Goal: Task Accomplishment & Management: Use online tool/utility

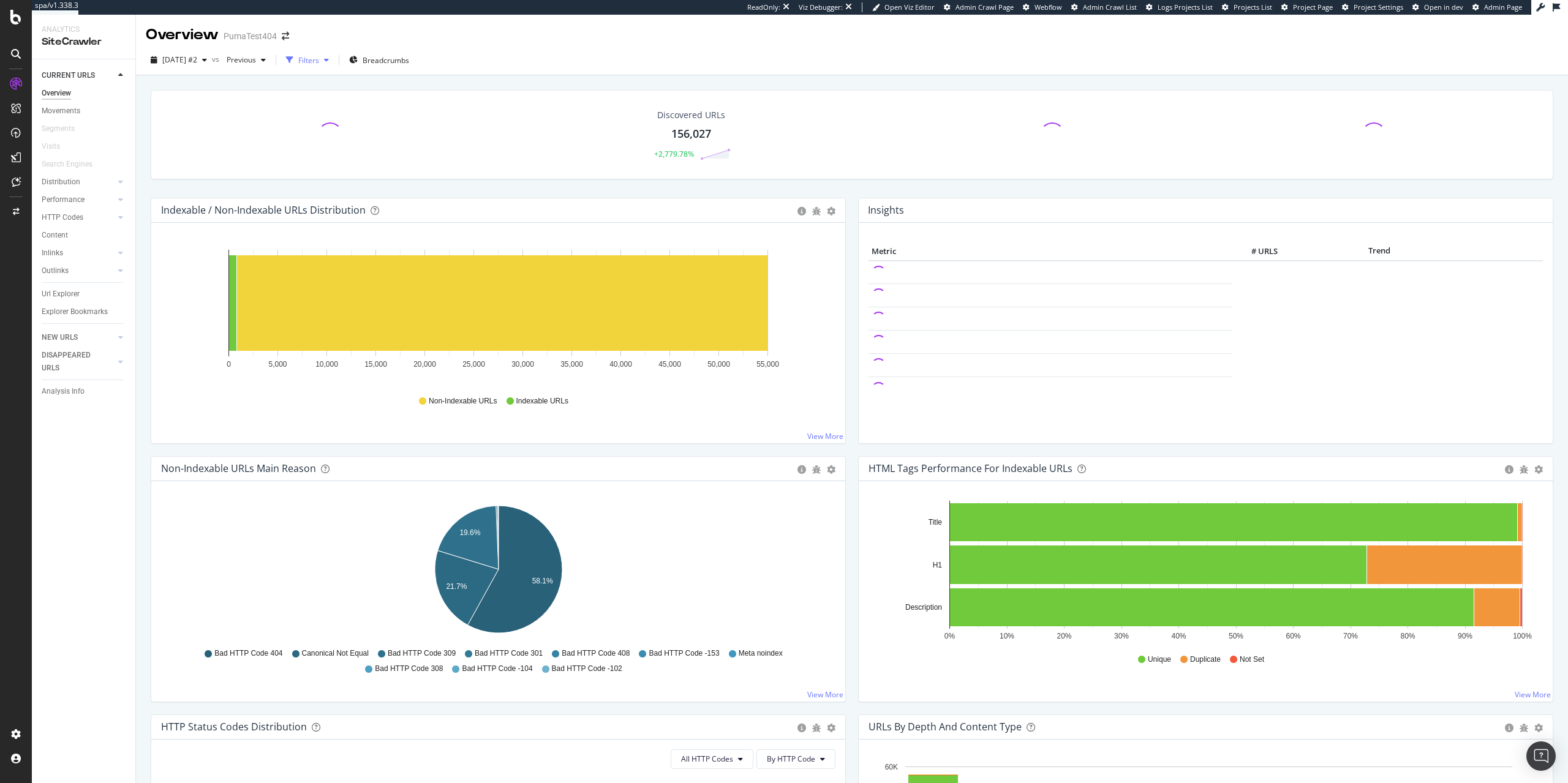
click at [319, 62] on div "Filters" at bounding box center [309, 60] width 21 height 10
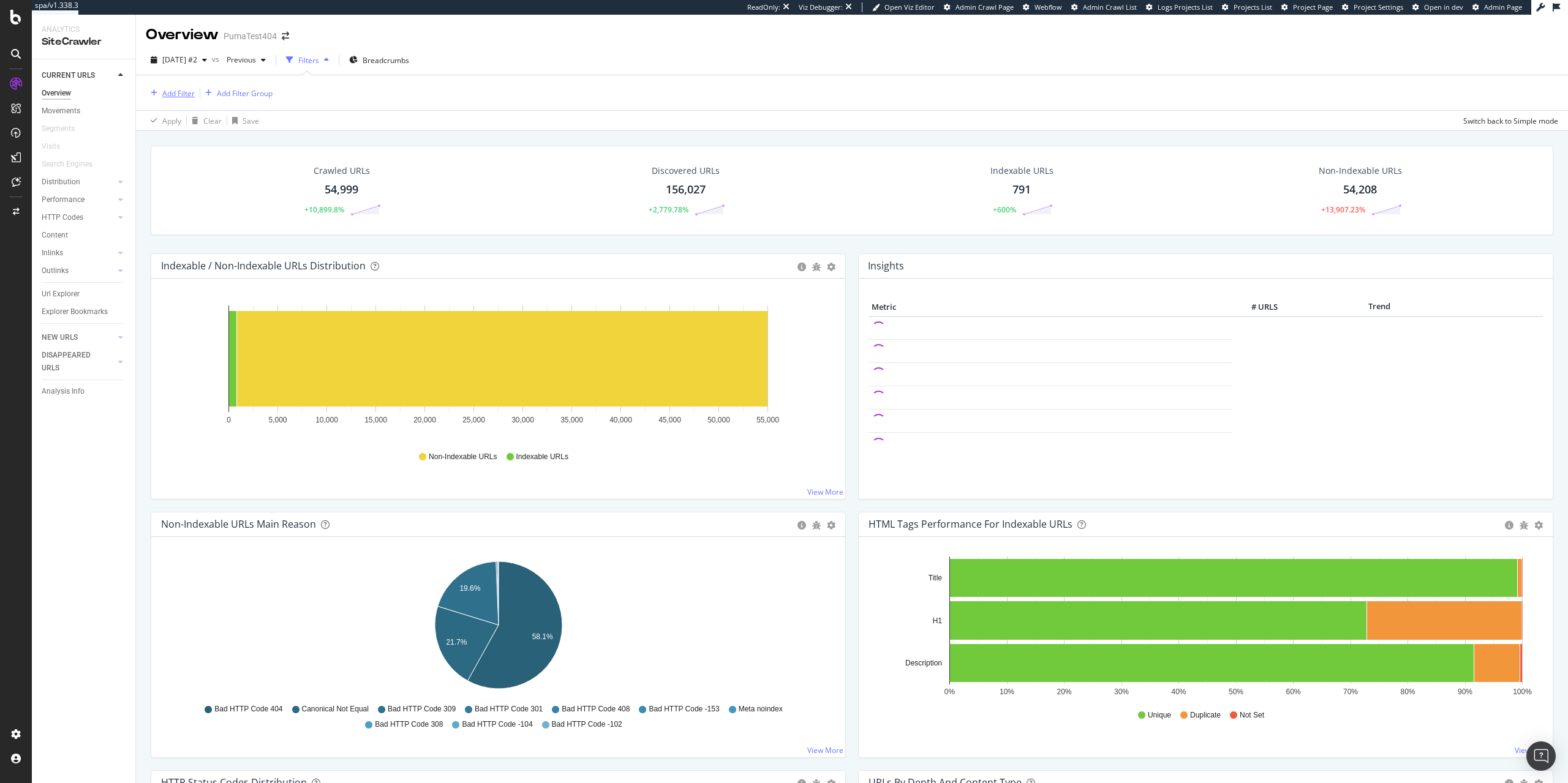
click at [161, 98] on div "Add Filter" at bounding box center [170, 93] width 49 height 14
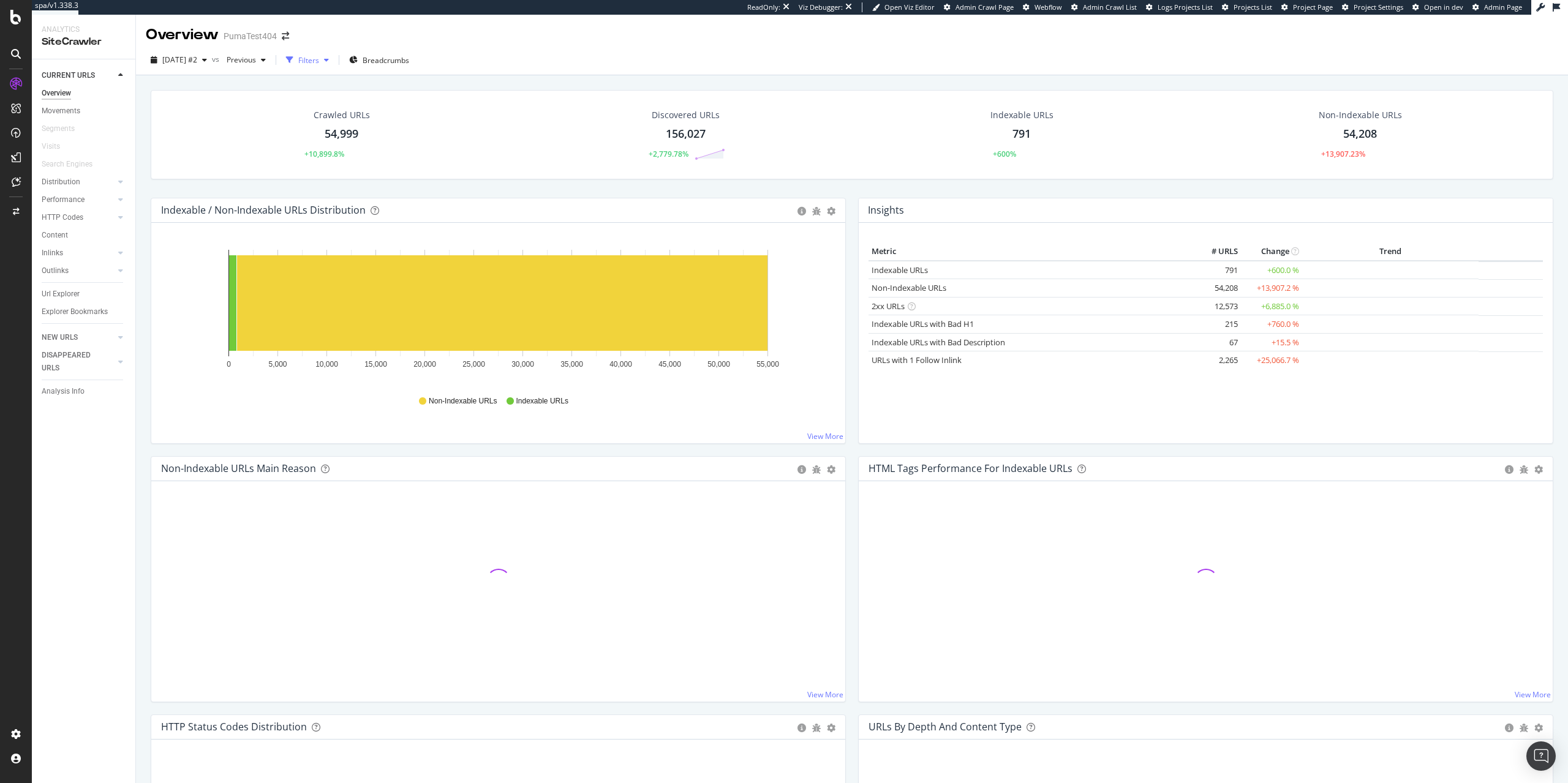
click at [319, 62] on div "Filters" at bounding box center [309, 60] width 21 height 10
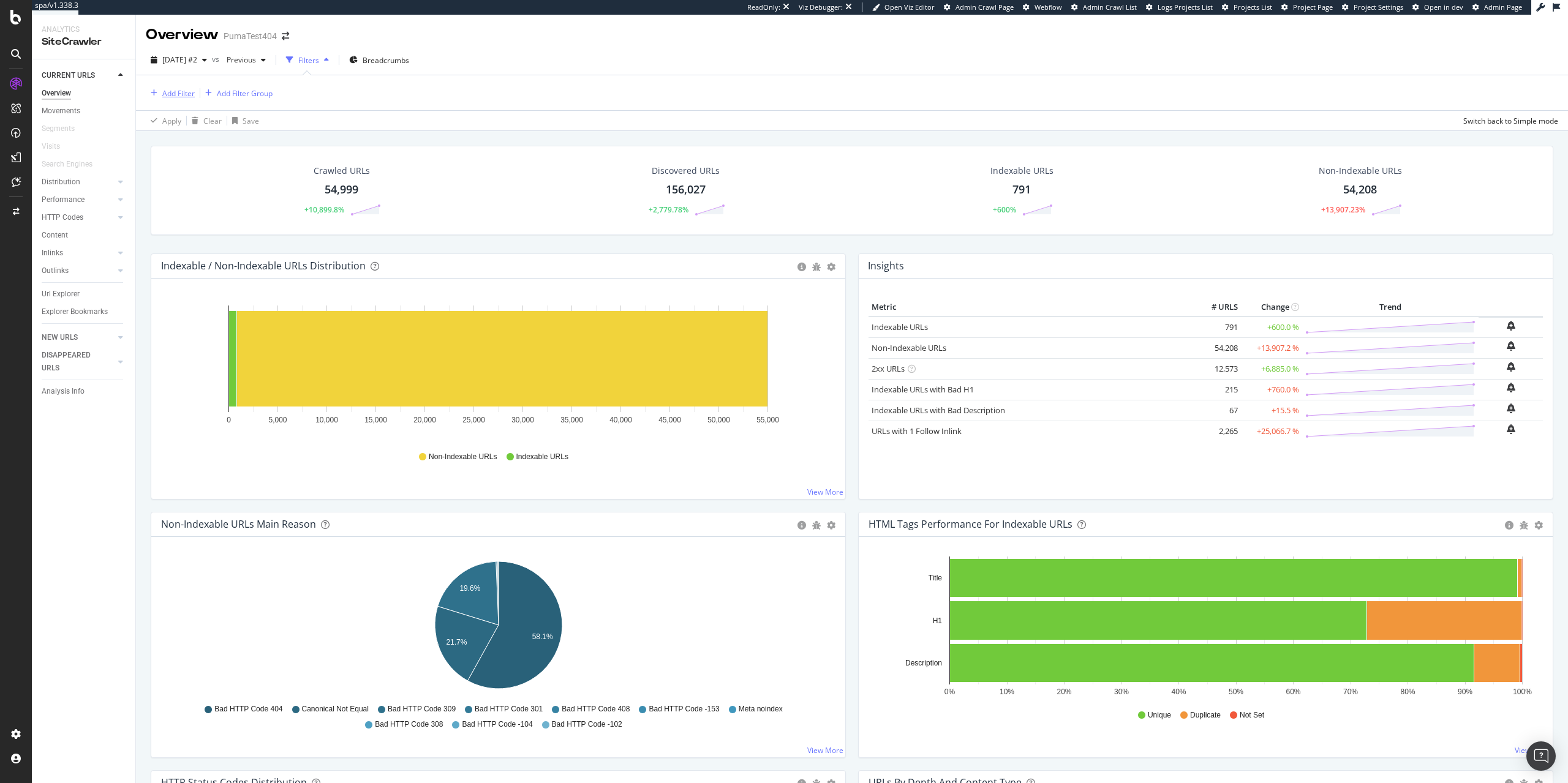
click at [163, 96] on div "Add Filter" at bounding box center [179, 93] width 32 height 10
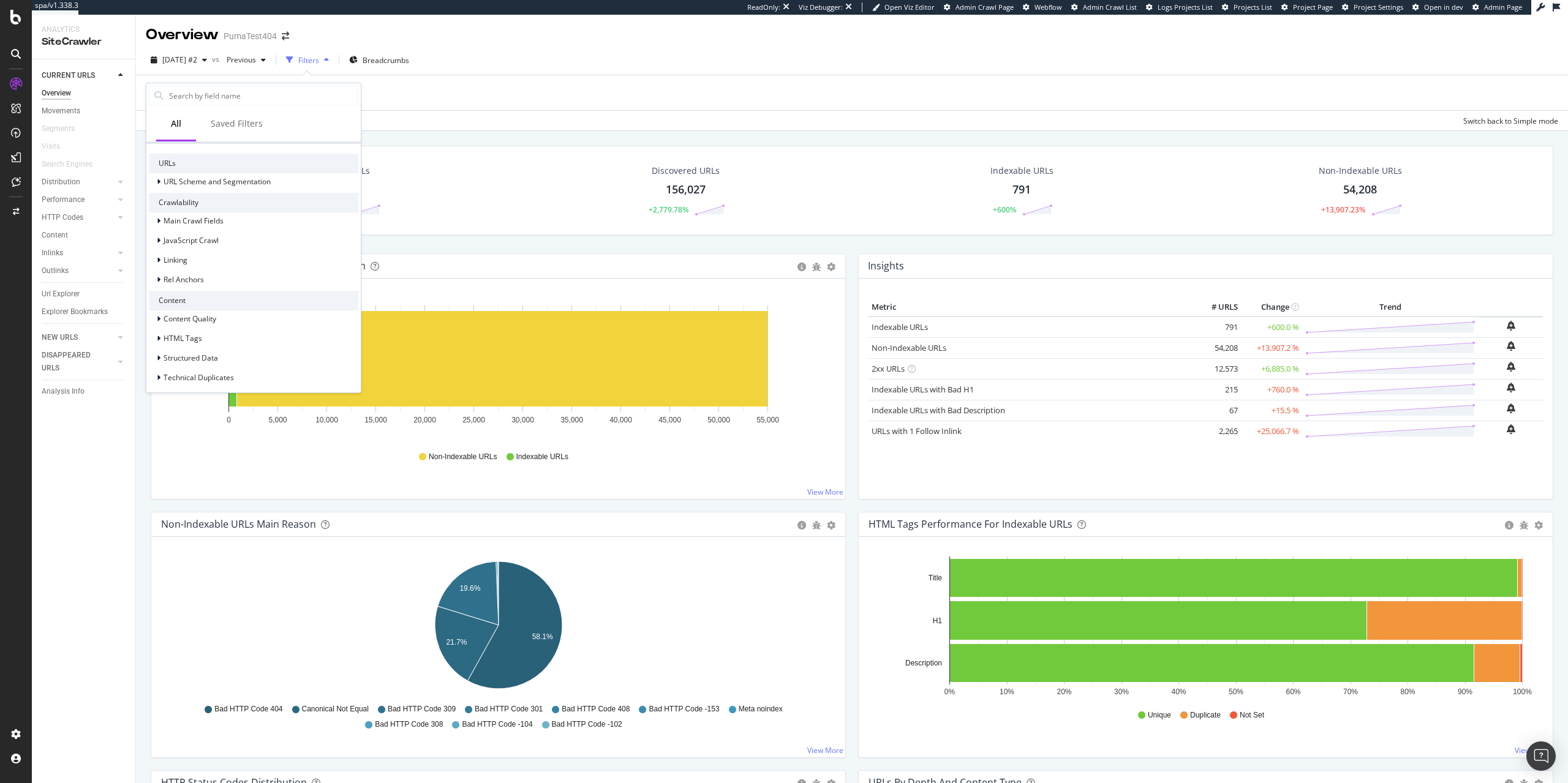
scroll to position [250, 0]
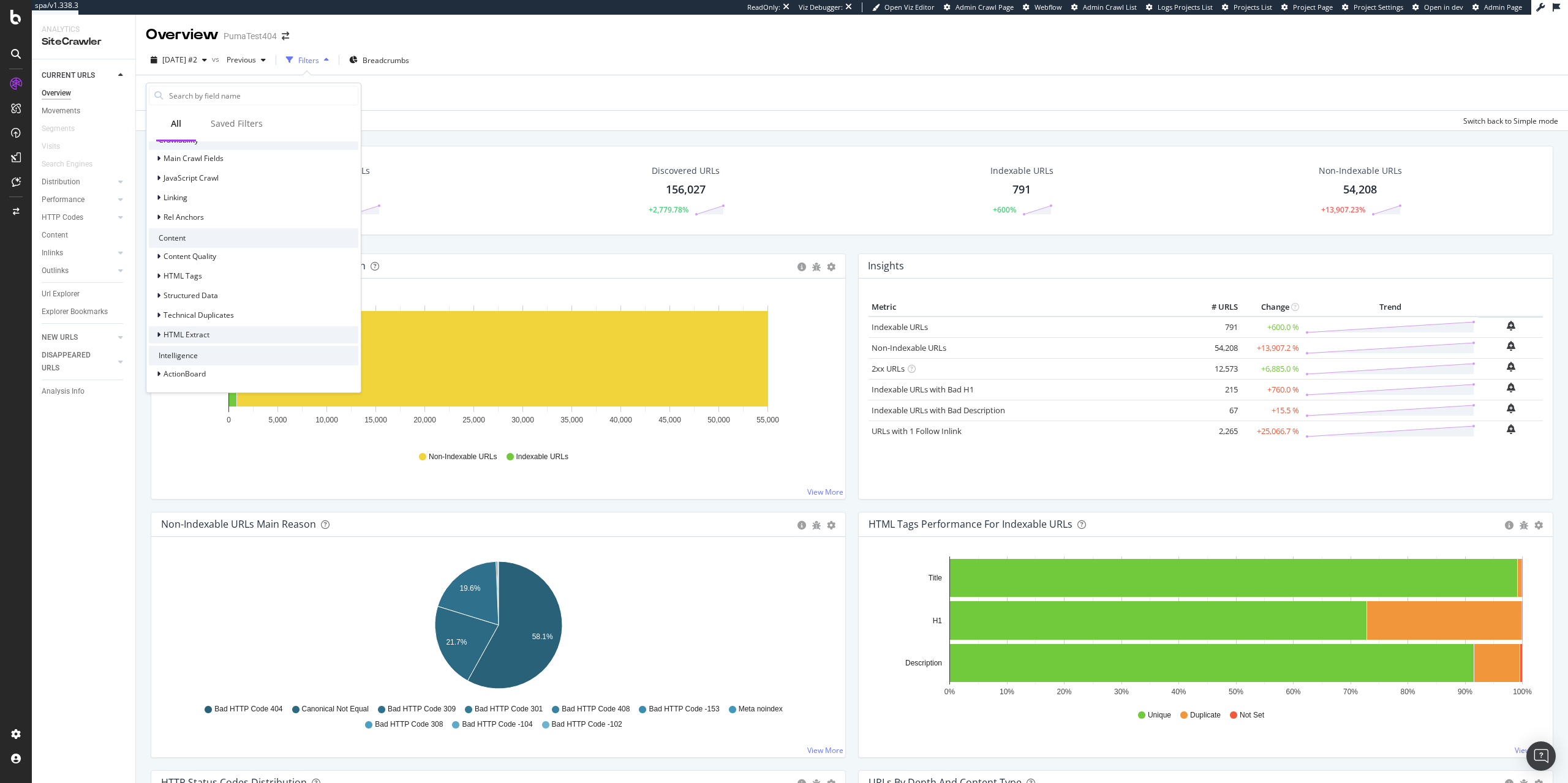
click at [218, 337] on div "HTML Extract" at bounding box center [253, 335] width 209 height 17
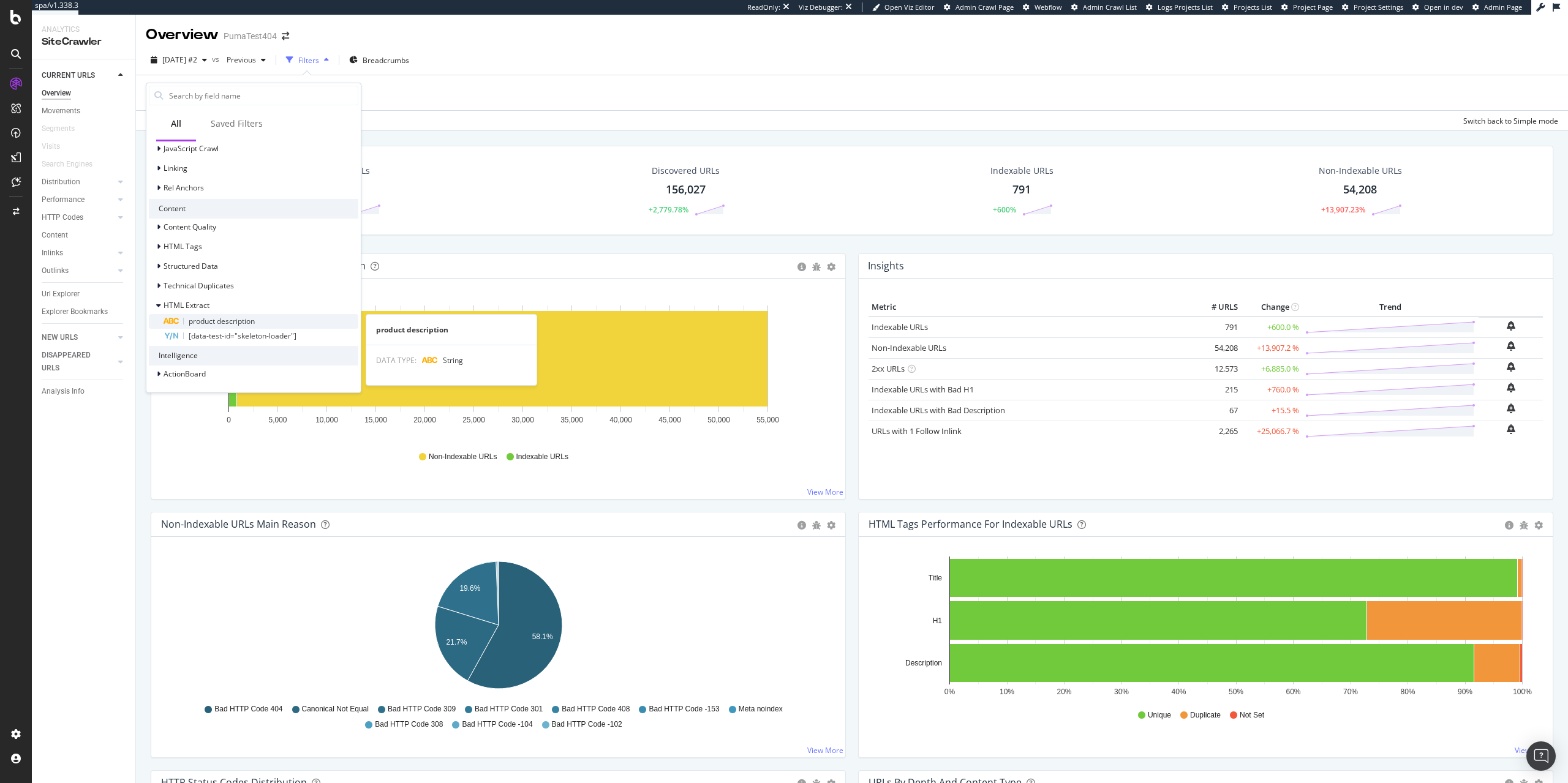
click at [238, 321] on span "product description" at bounding box center [221, 321] width 66 height 10
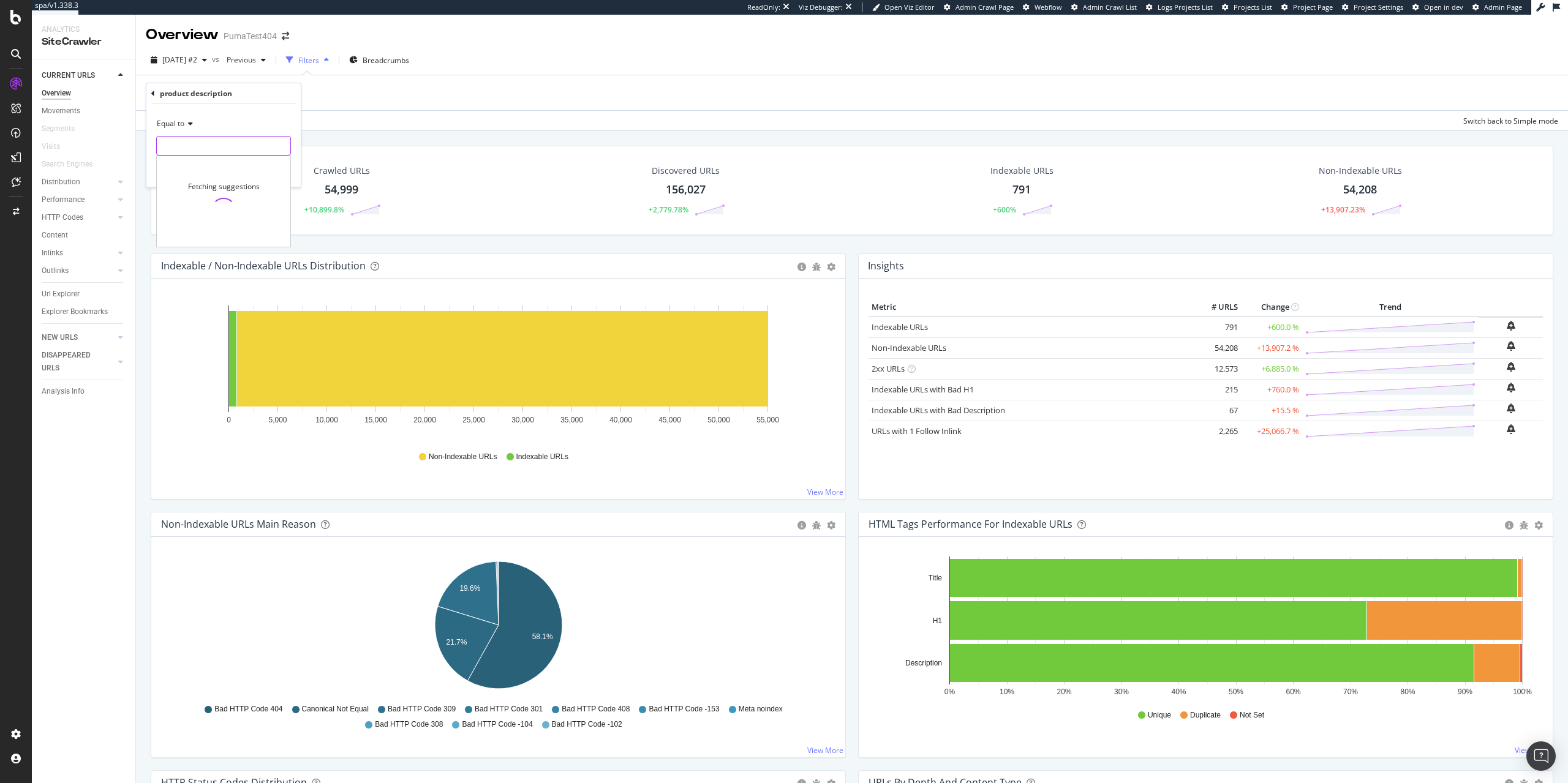
click at [215, 146] on input "text" at bounding box center [223, 145] width 133 height 20
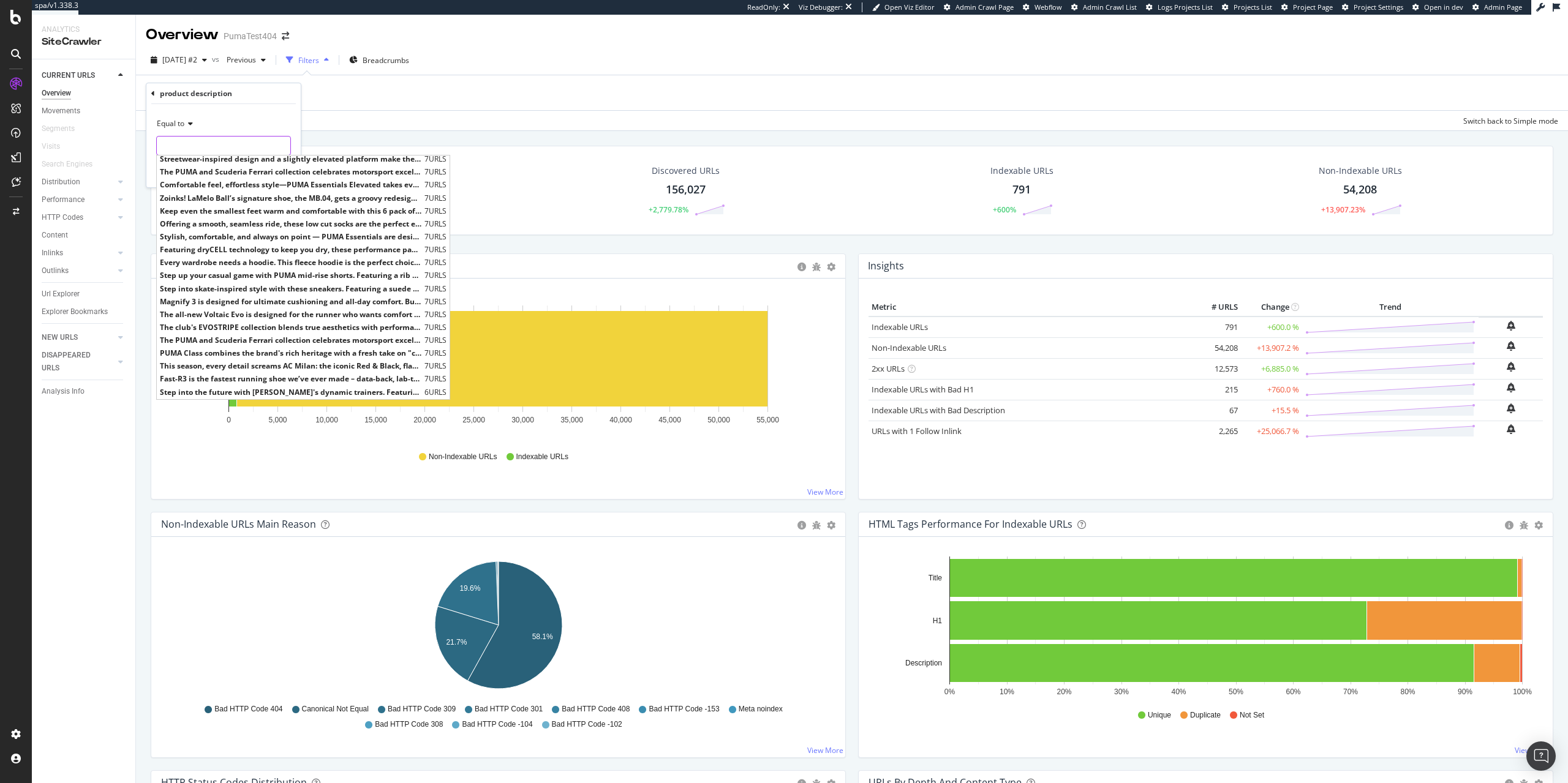
scroll to position [3566, 0]
click at [243, 145] on input "text" at bounding box center [223, 145] width 133 height 20
click at [195, 124] on div "Equal to" at bounding box center [224, 123] width 135 height 20
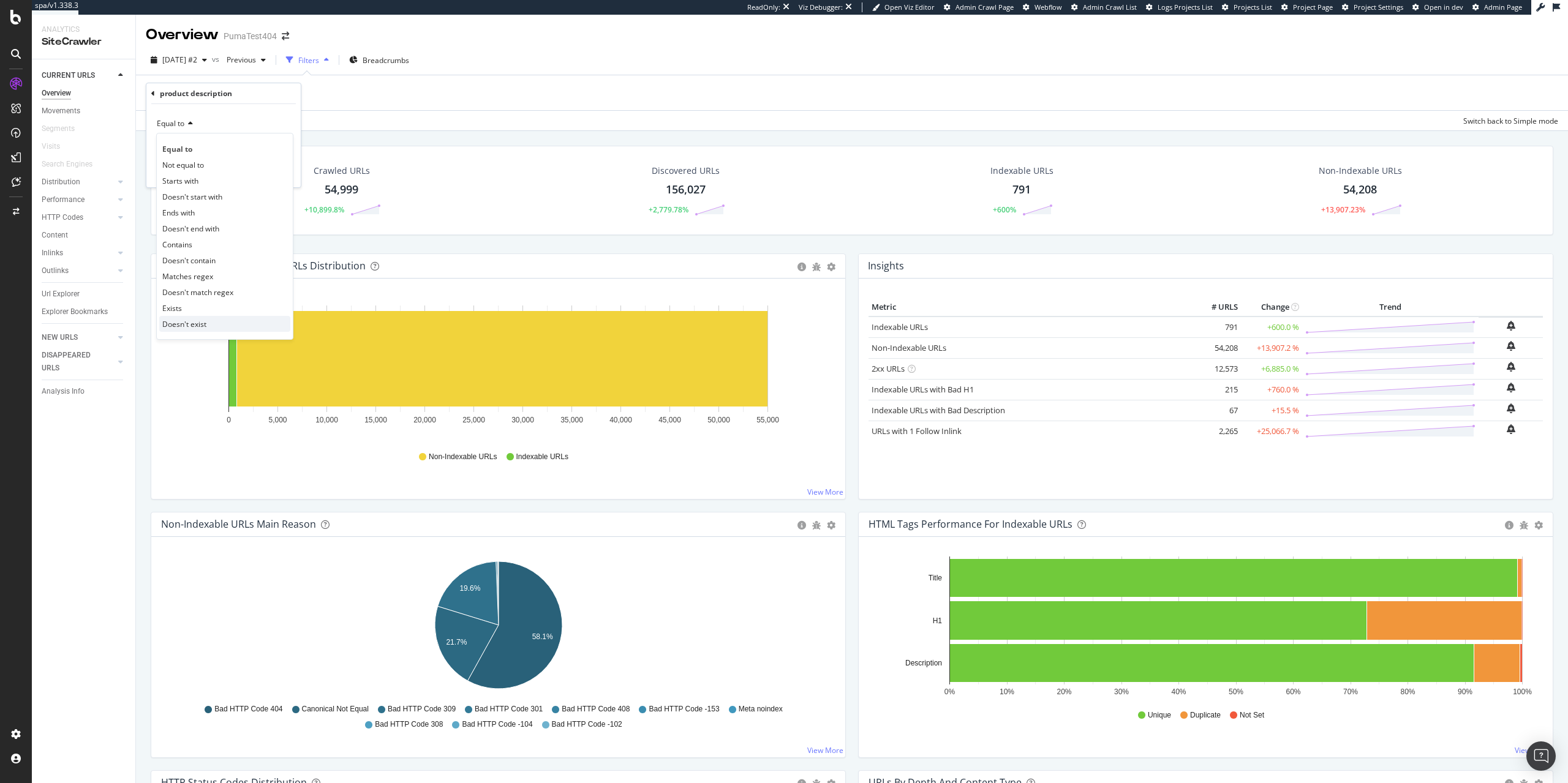
click at [215, 321] on div "Doesn't exist" at bounding box center [224, 324] width 131 height 16
click at [290, 155] on div "Apply" at bounding box center [281, 150] width 19 height 10
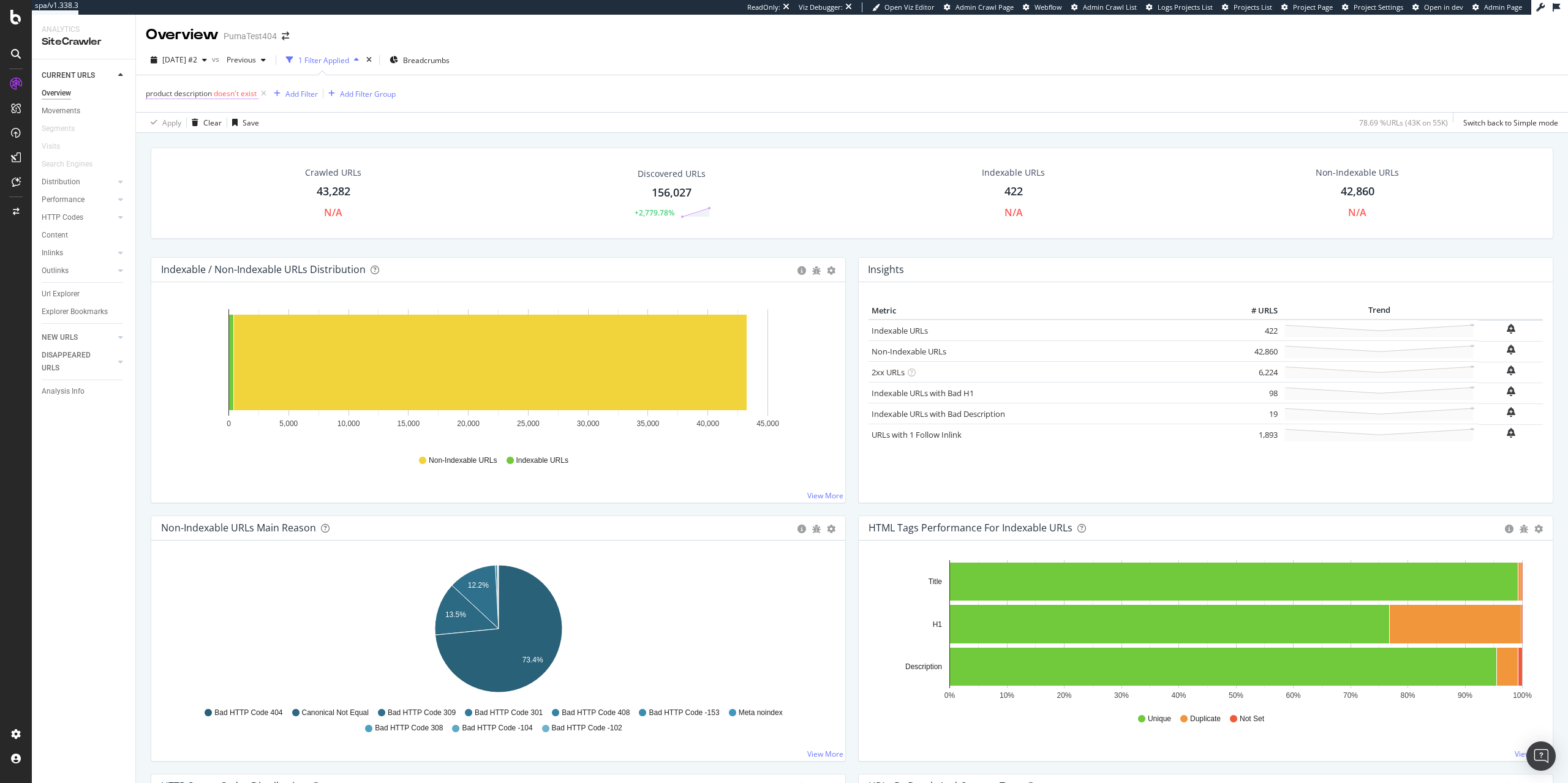
click at [221, 92] on span "doesn't exist" at bounding box center [235, 93] width 43 height 10
click at [213, 119] on div "Doesn't exist" at bounding box center [224, 123] width 135 height 20
click at [222, 299] on div "Doesn't match regex" at bounding box center [224, 291] width 131 height 16
click at [281, 171] on div "Apply" at bounding box center [281, 171] width 19 height 10
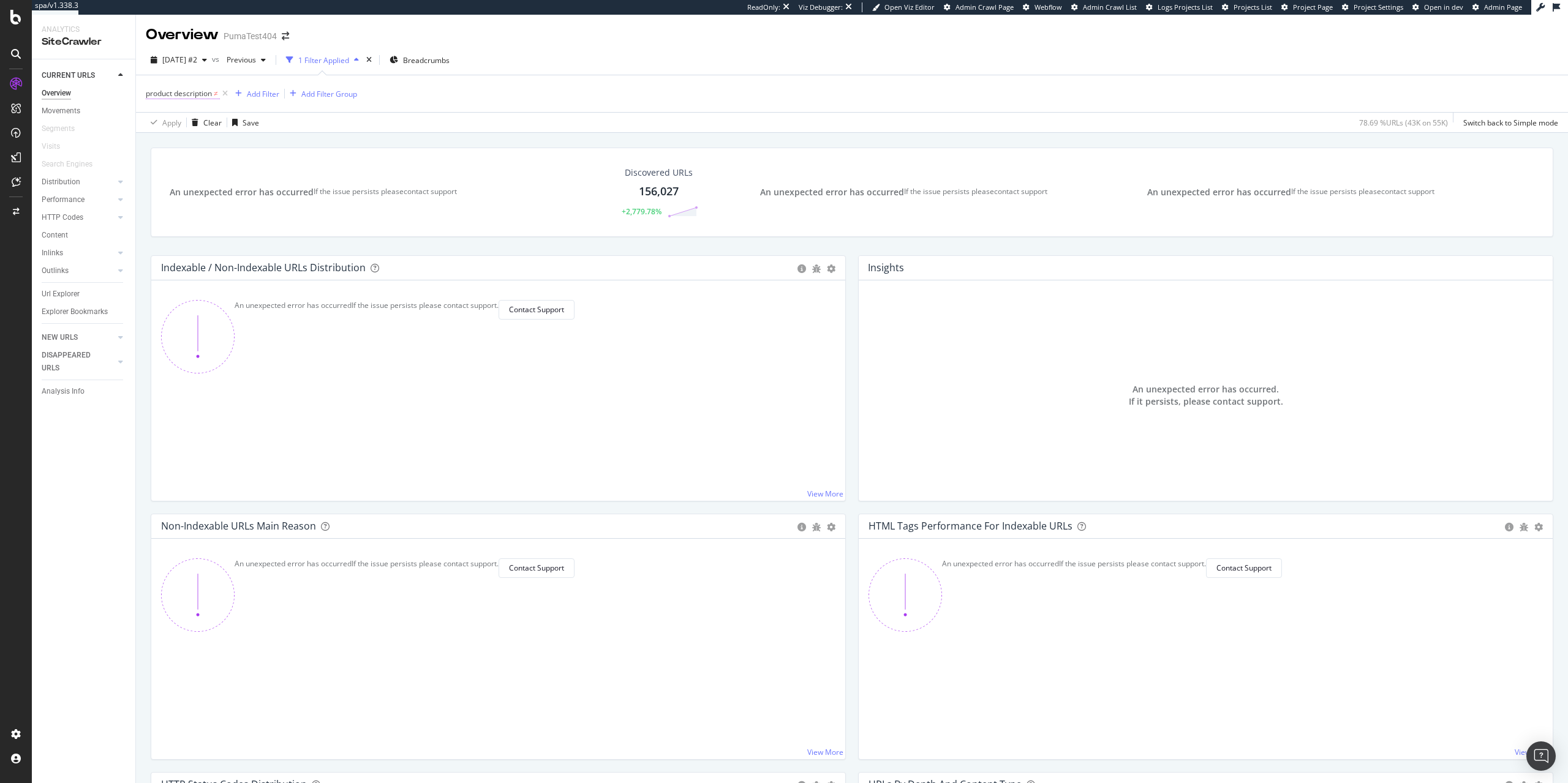
click at [214, 97] on span "product description ≠" at bounding box center [183, 93] width 74 height 11
click at [217, 127] on span "Doesn't match regex" at bounding box center [192, 123] width 71 height 10
click at [209, 307] on div "Exists" at bounding box center [224, 307] width 131 height 16
click at [280, 156] on div "Exists Cancel Add filter Apply" at bounding box center [223, 134] width 155 height 62
click at [277, 148] on div "Apply" at bounding box center [281, 149] width 19 height 10
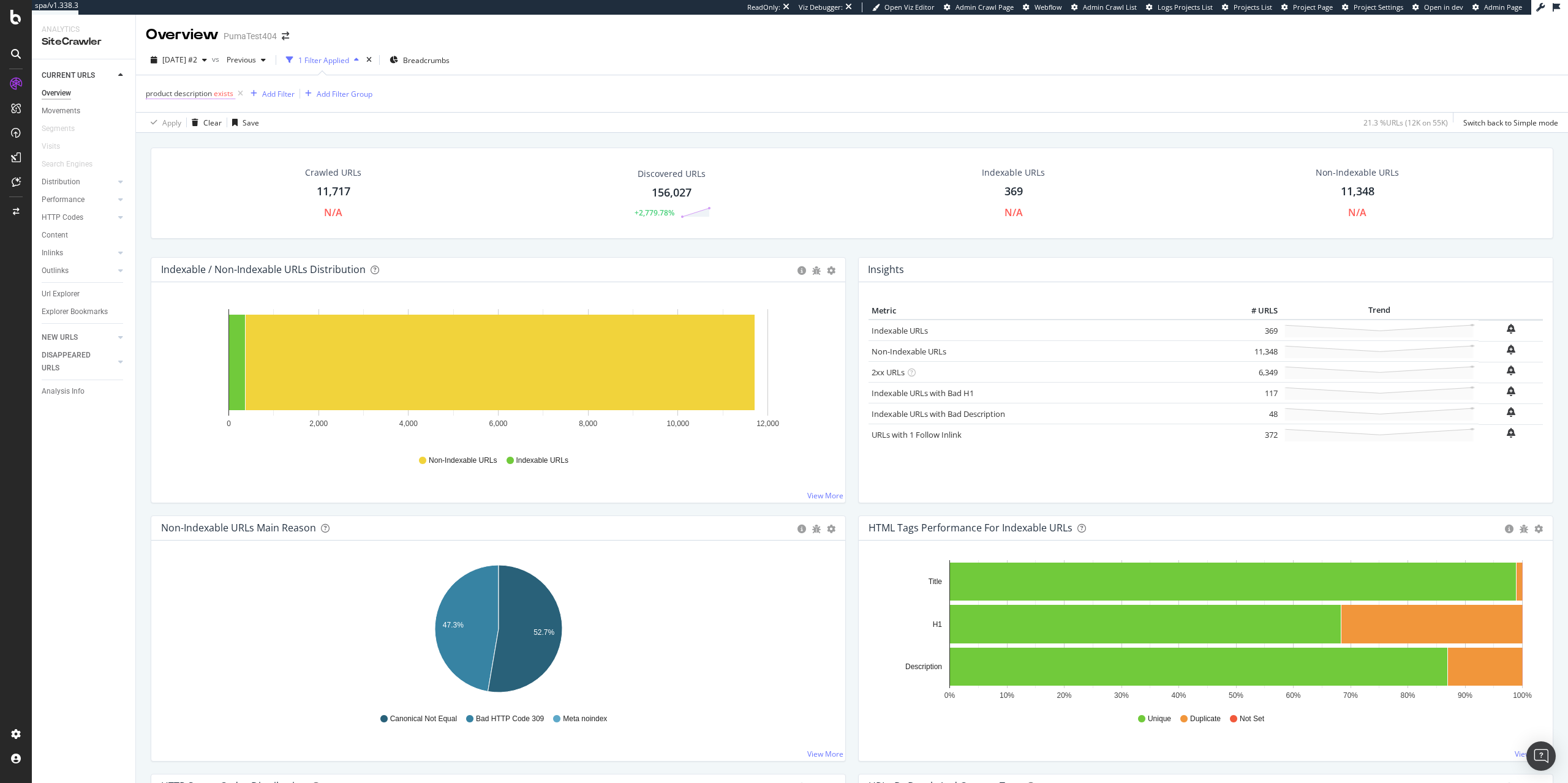
click at [169, 91] on span "product description" at bounding box center [179, 93] width 66 height 10
click at [182, 127] on icon at bounding box center [180, 123] width 9 height 8
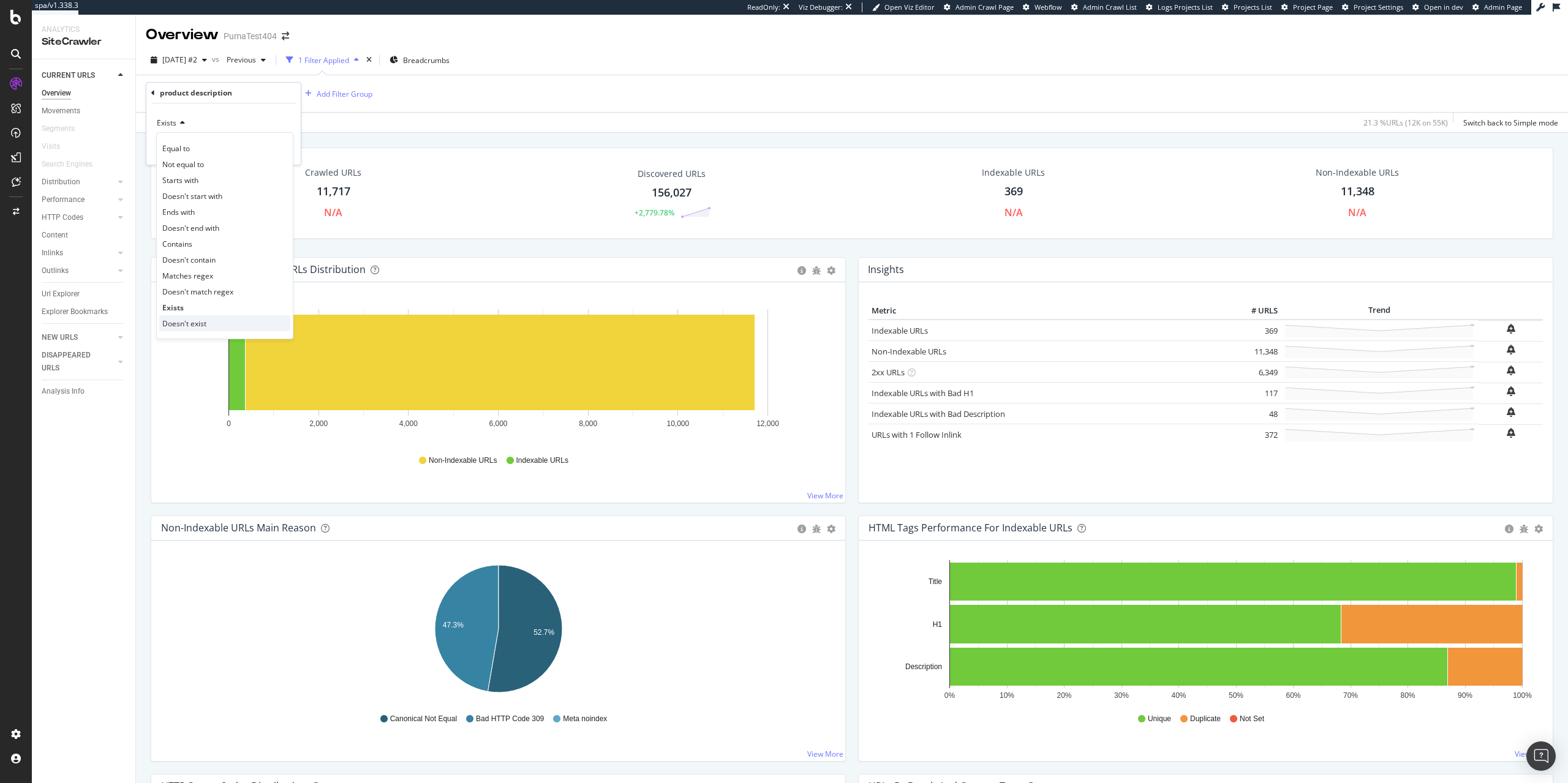
click at [192, 325] on span "Doesn't exist" at bounding box center [185, 324] width 44 height 10
click at [281, 153] on div "Apply" at bounding box center [281, 149] width 19 height 10
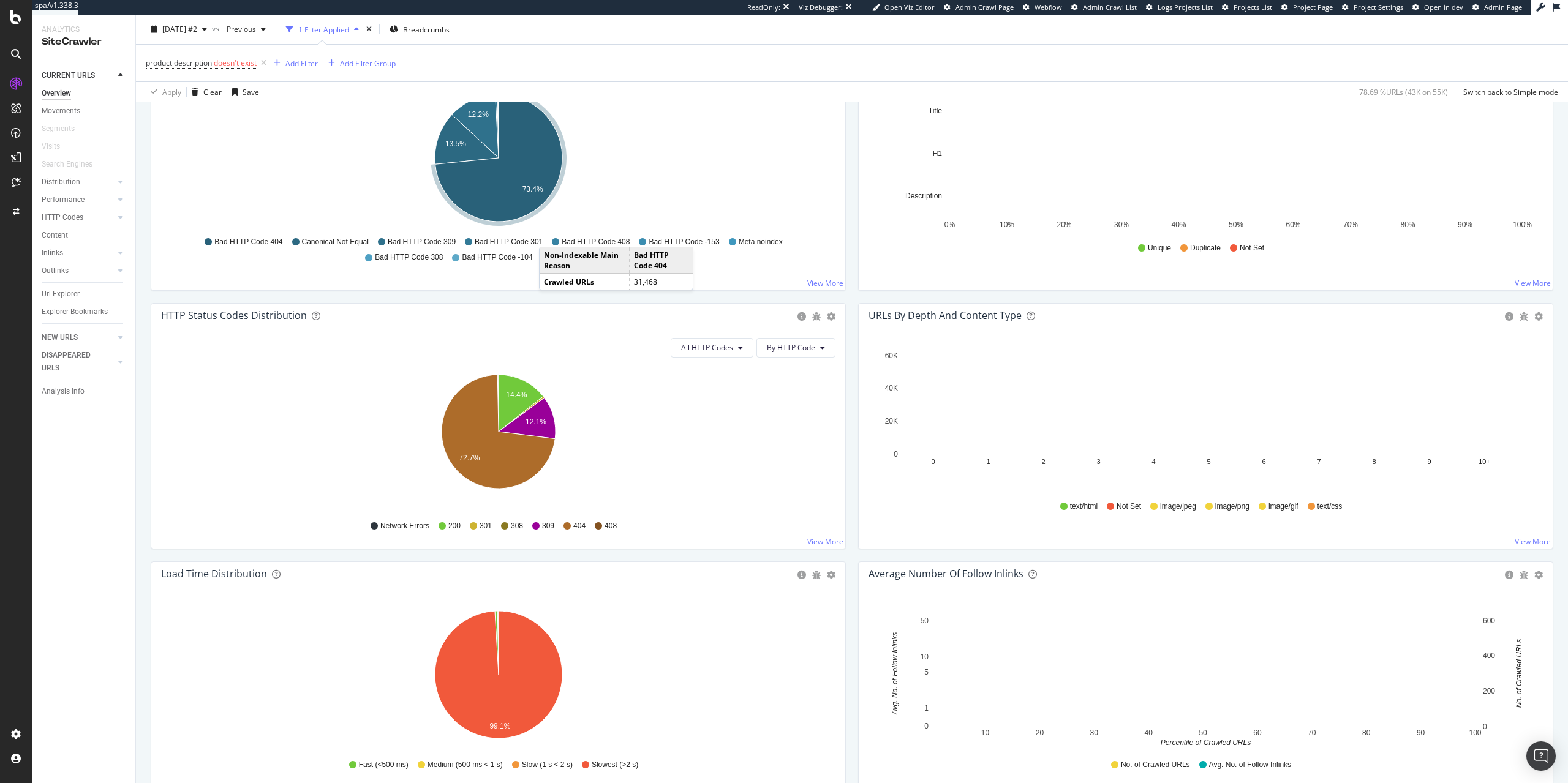
scroll to position [500, 0]
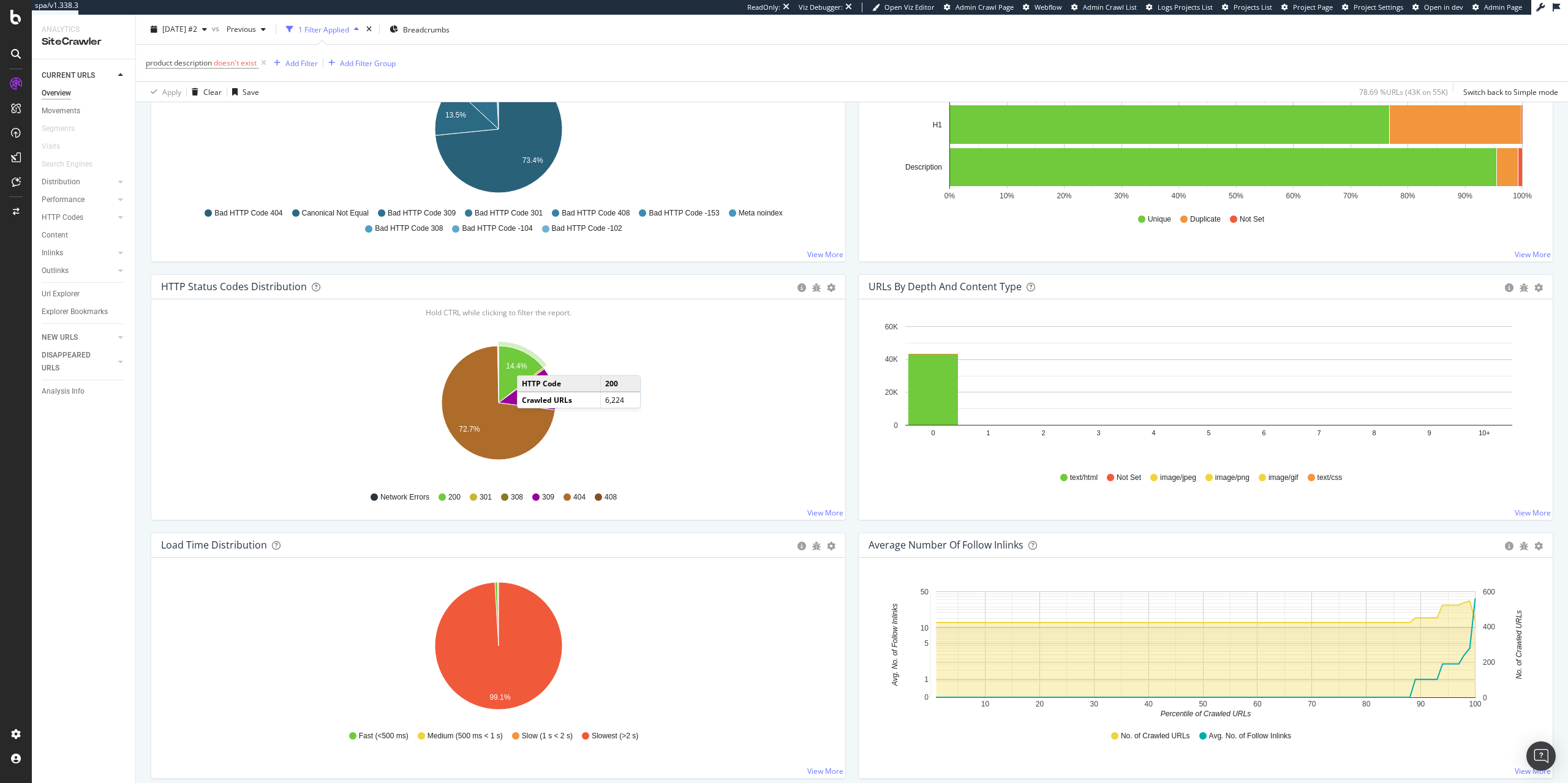
click at [529, 363] on icon "A chart." at bounding box center [521, 374] width 44 height 57
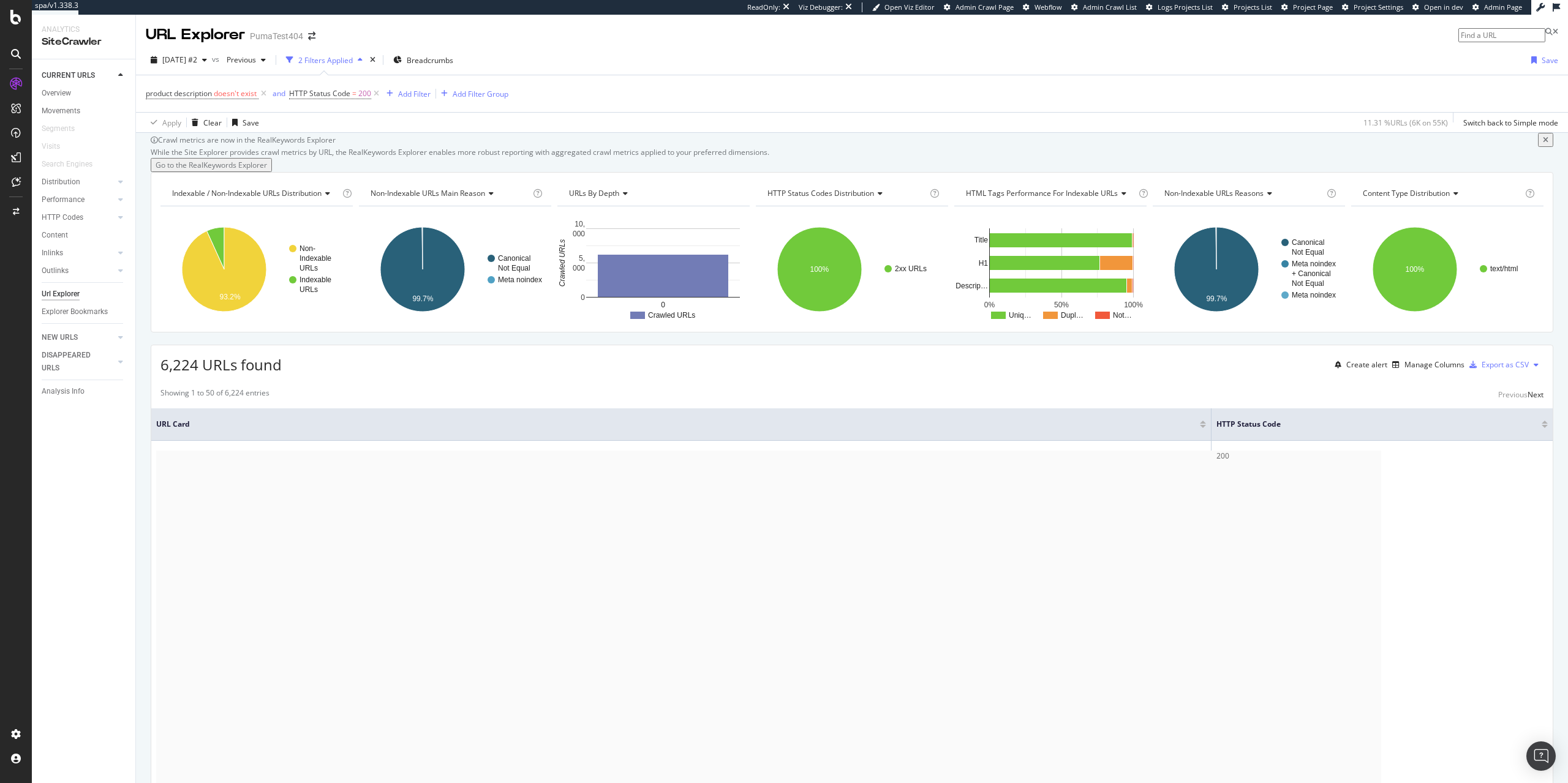
scroll to position [250, 0]
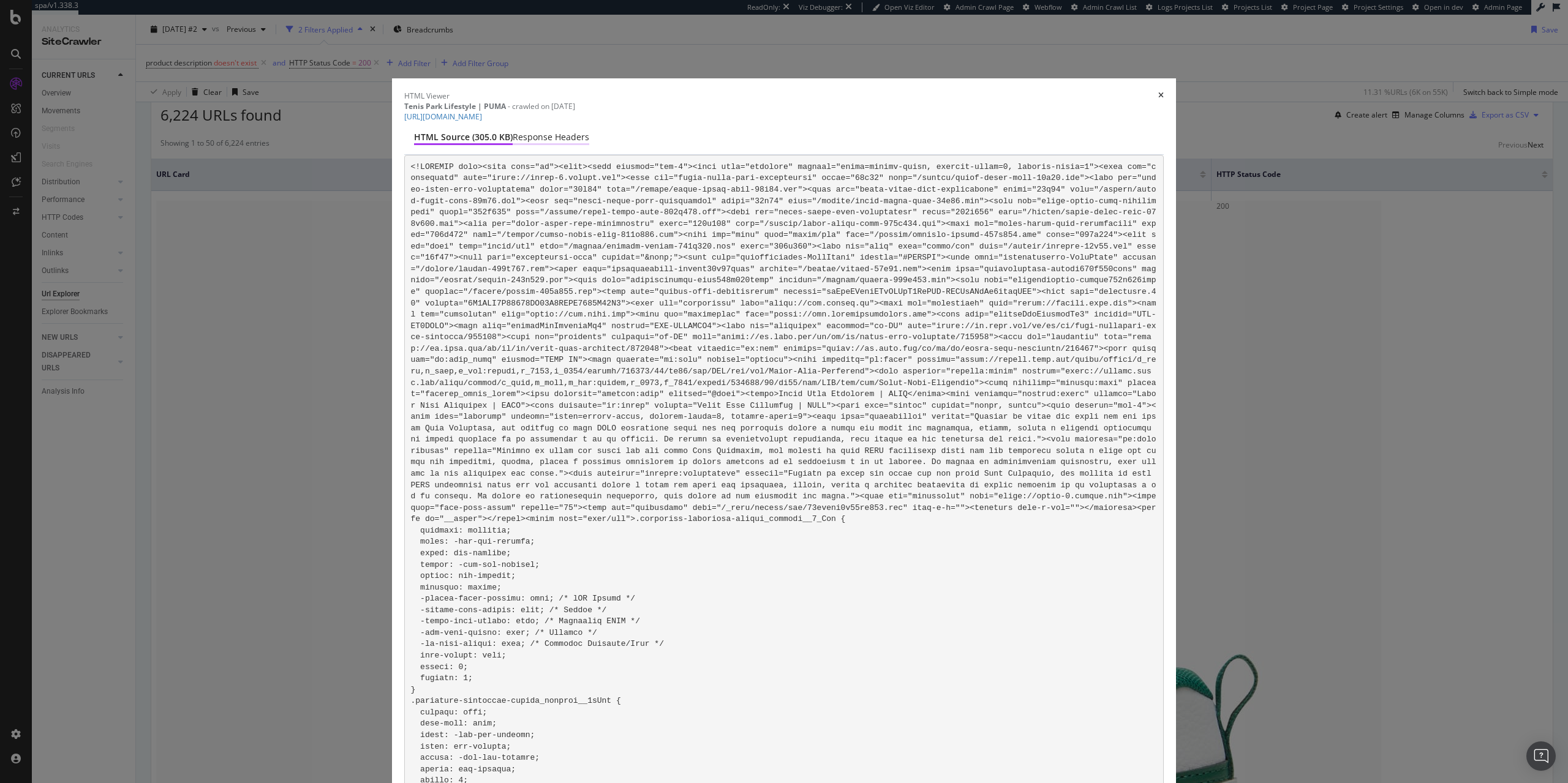
click at [589, 131] on div "Response Headers" at bounding box center [551, 138] width 77 height 14
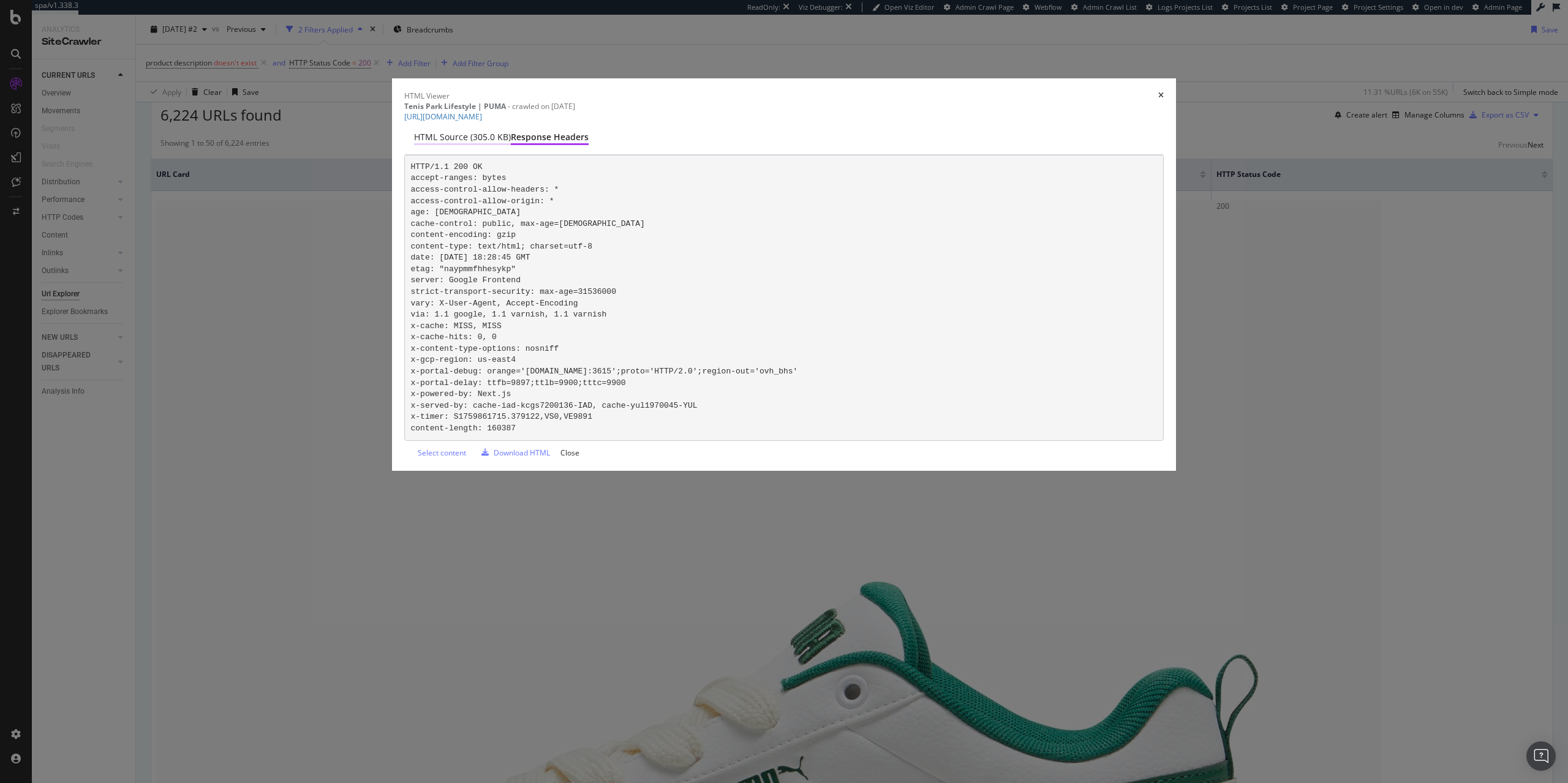
click at [510, 144] on div "HTML source (305.0 KB)" at bounding box center [462, 137] width 97 height 12
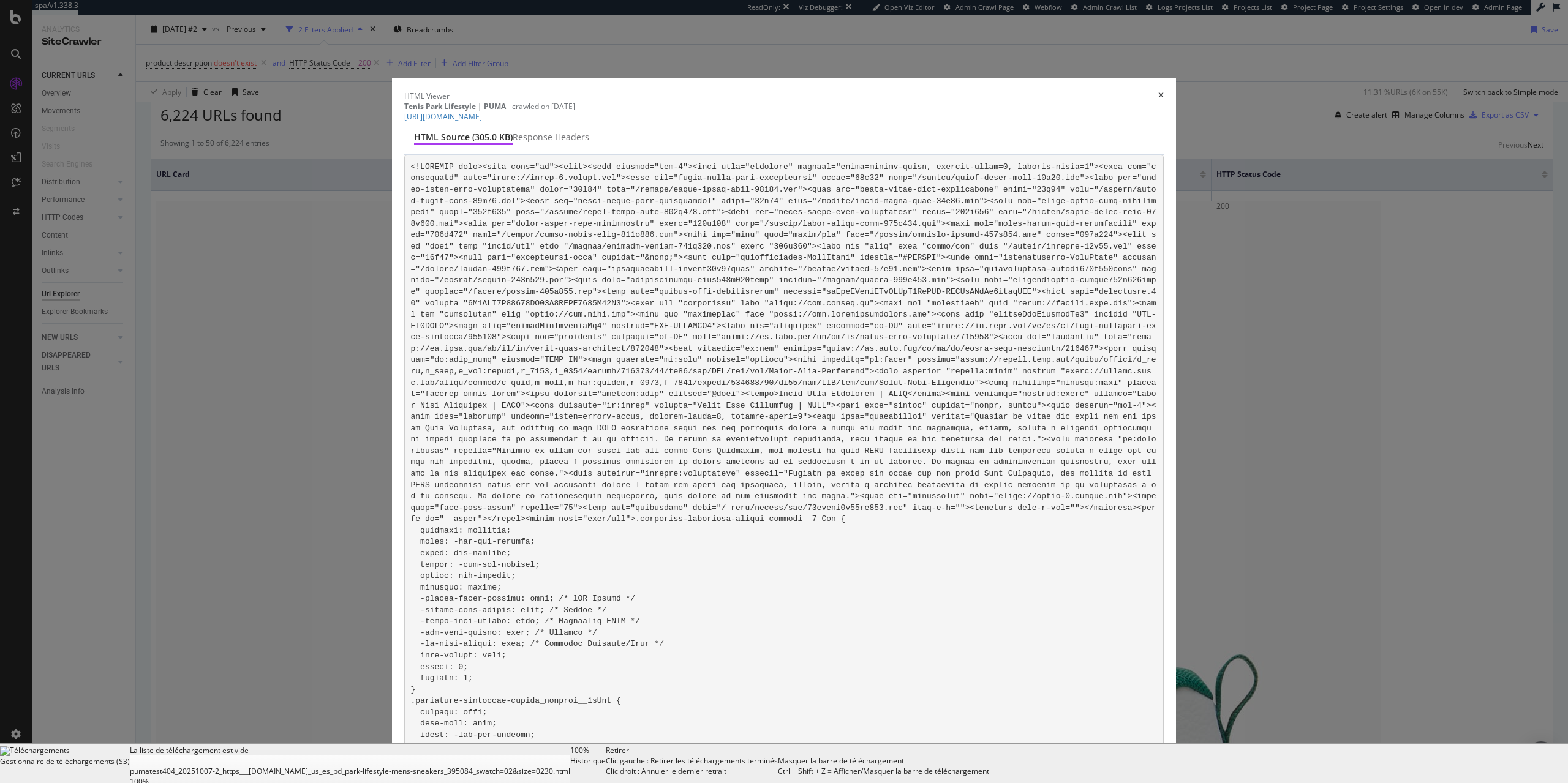
click at [1158, 91] on icon "times" at bounding box center [1161, 95] width 5 height 8
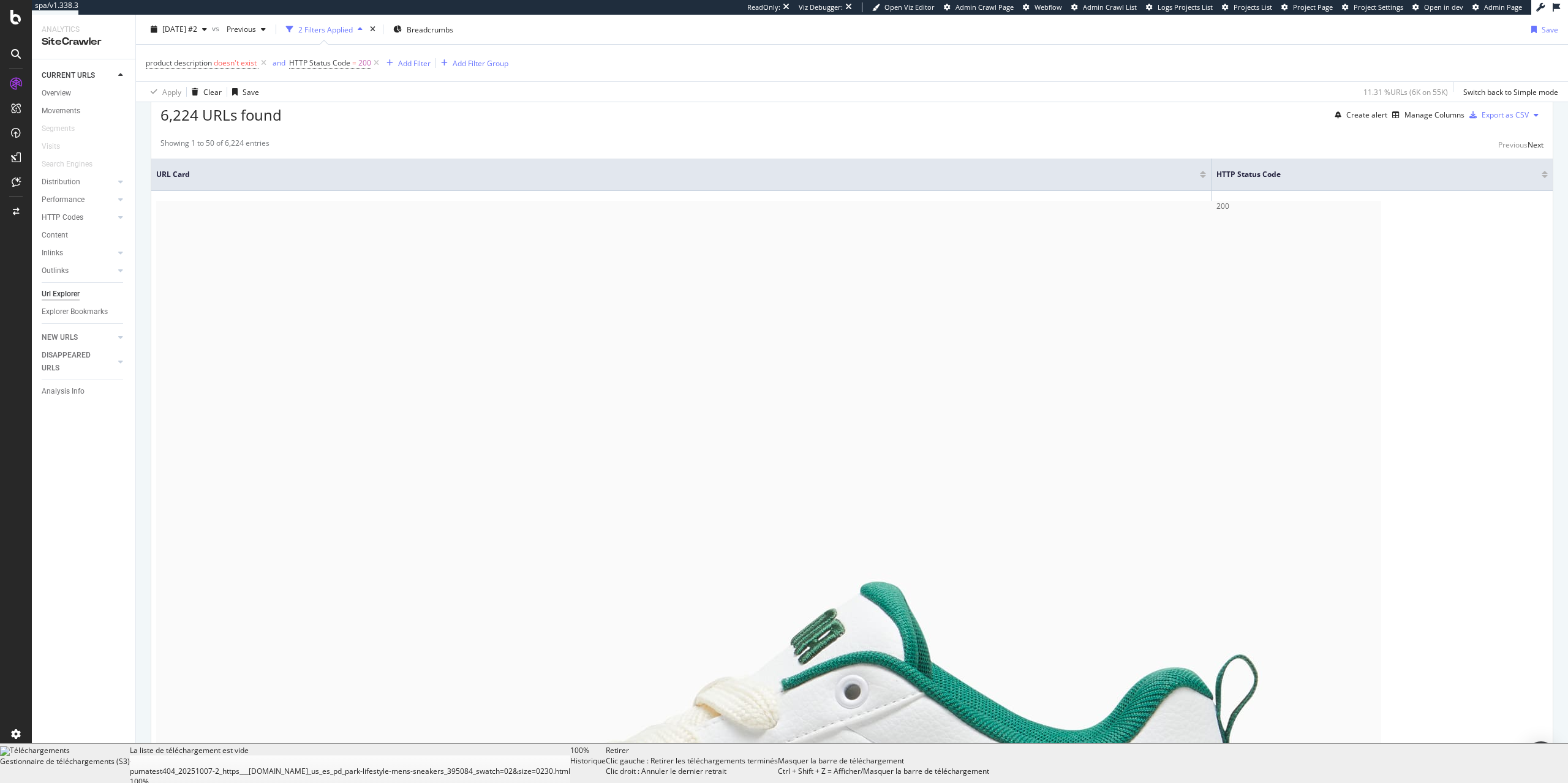
scroll to position [0, 0]
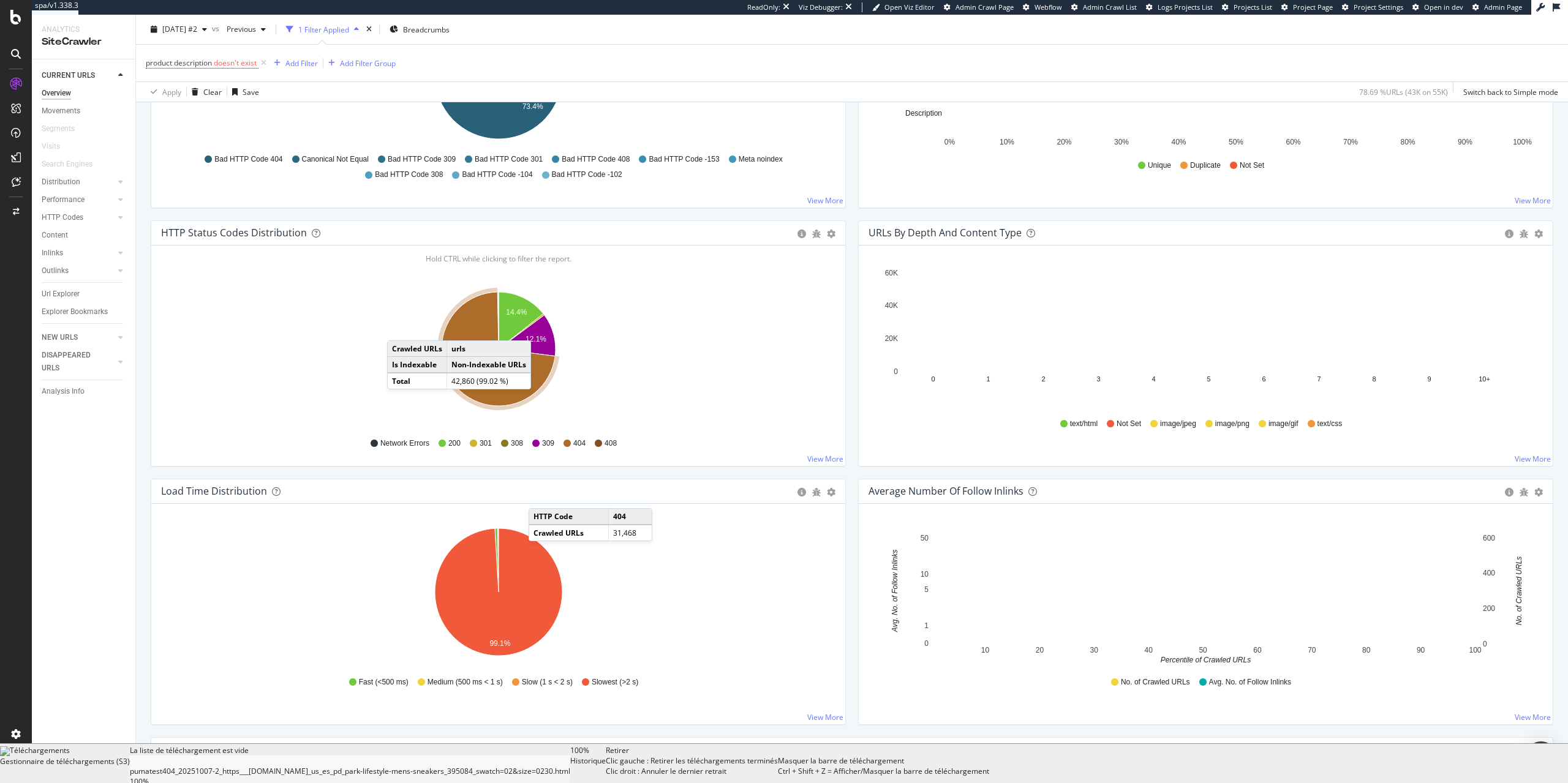
scroll to position [562, 0]
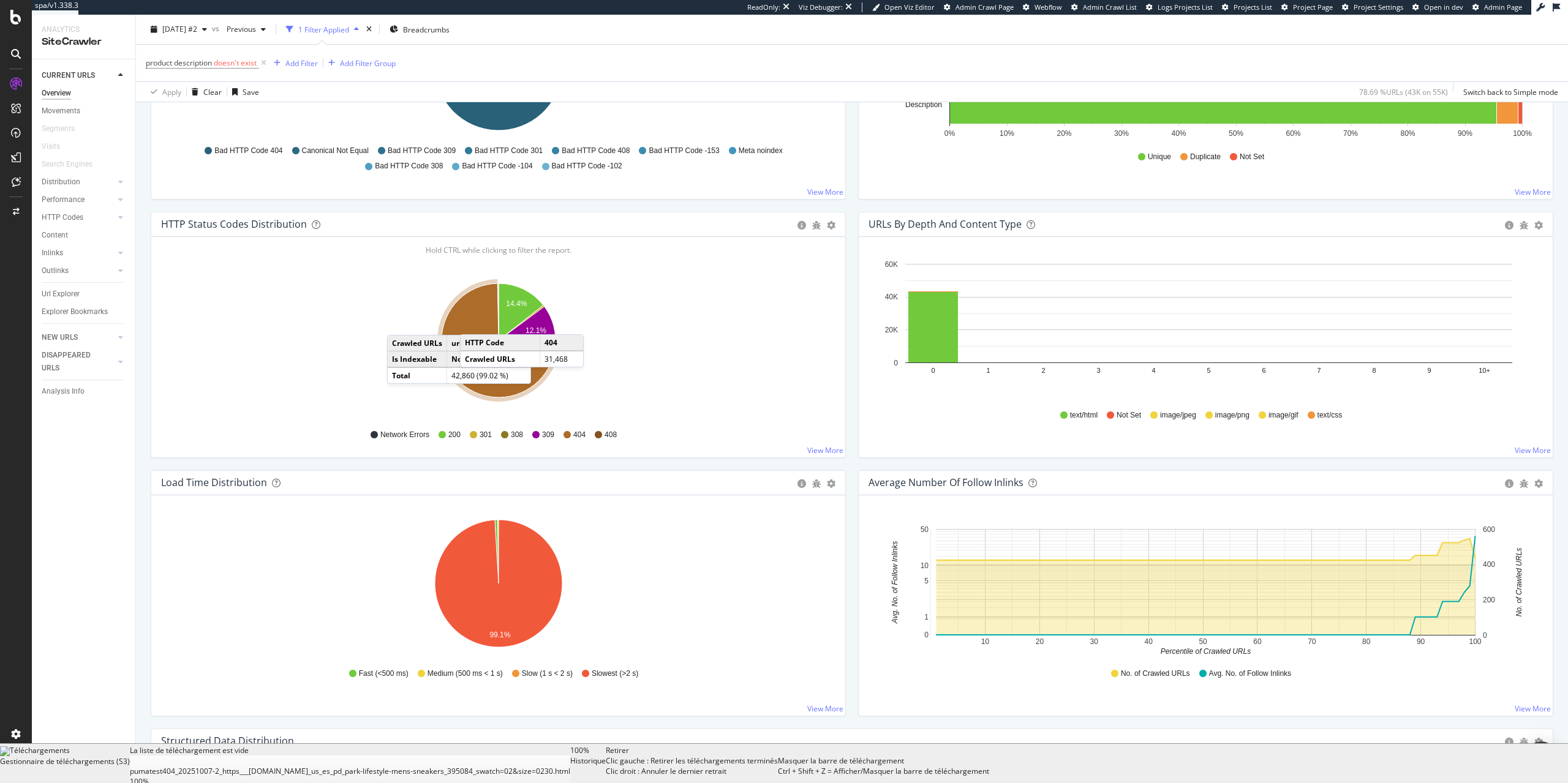
click at [472, 322] on icon "A chart." at bounding box center [498, 340] width 114 height 114
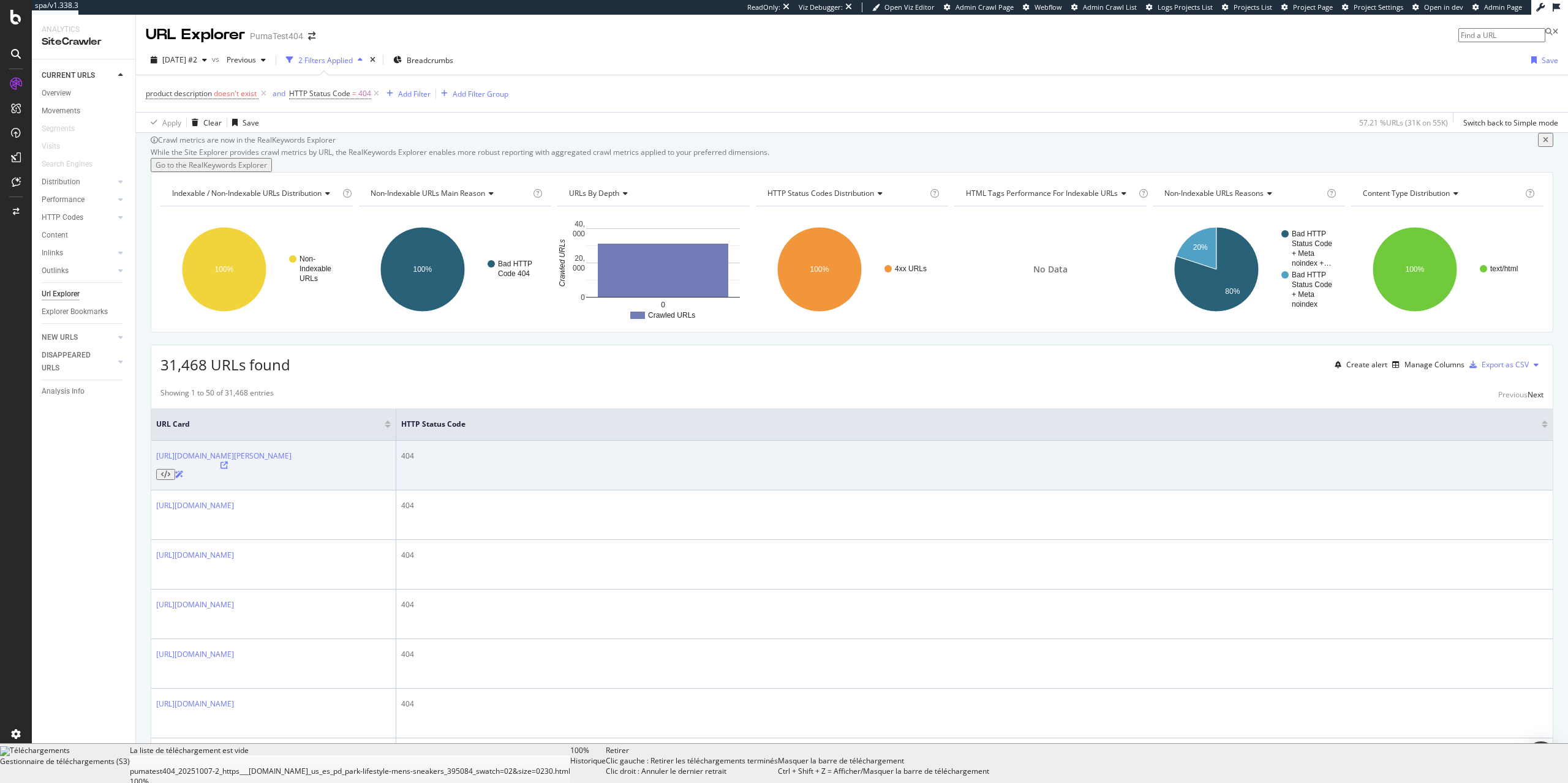
click at [228, 469] on icon at bounding box center [224, 465] width 8 height 8
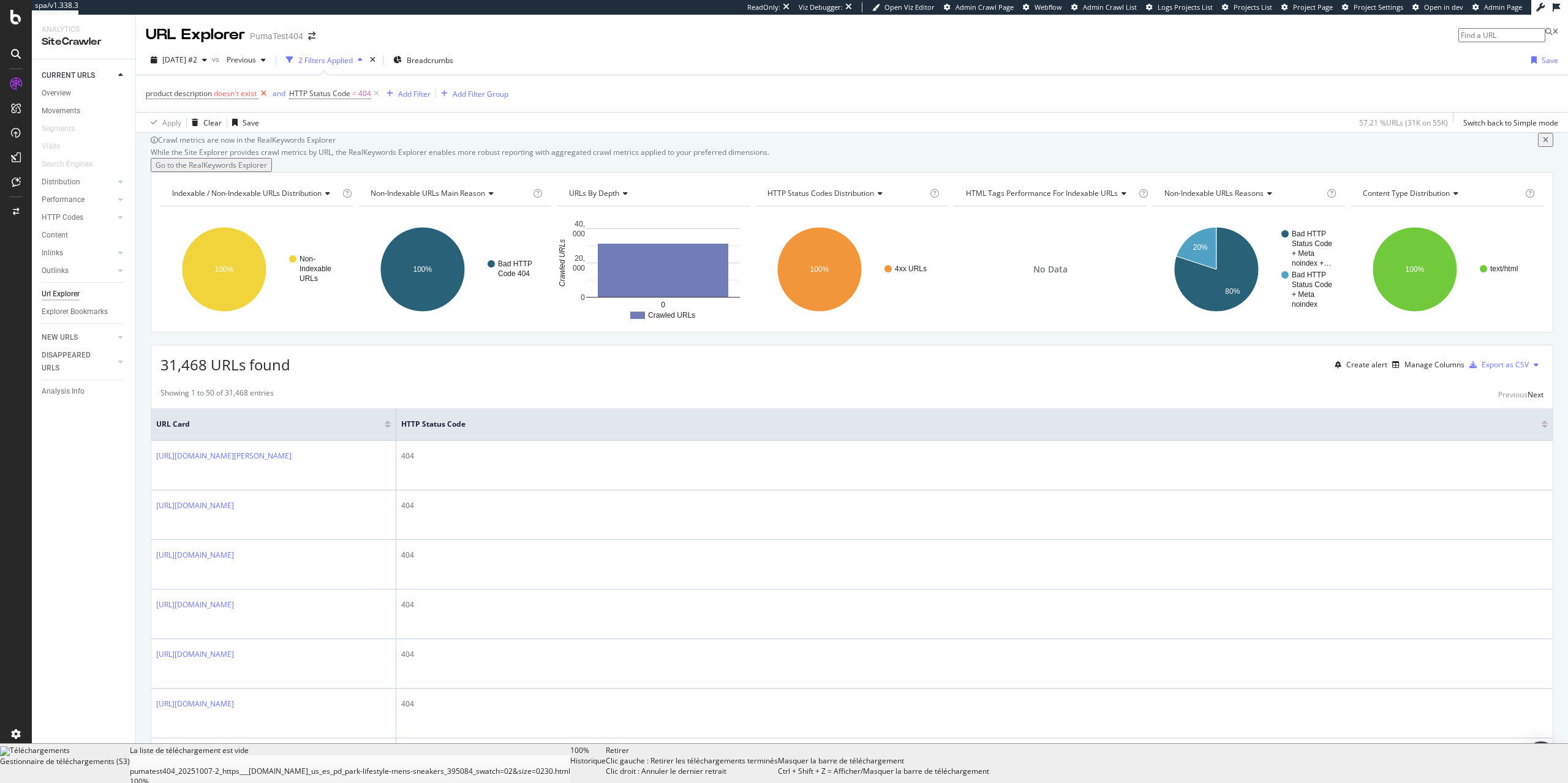
click at [263, 91] on icon at bounding box center [263, 93] width 10 height 12
click at [230, 98] on icon at bounding box center [233, 93] width 10 height 12
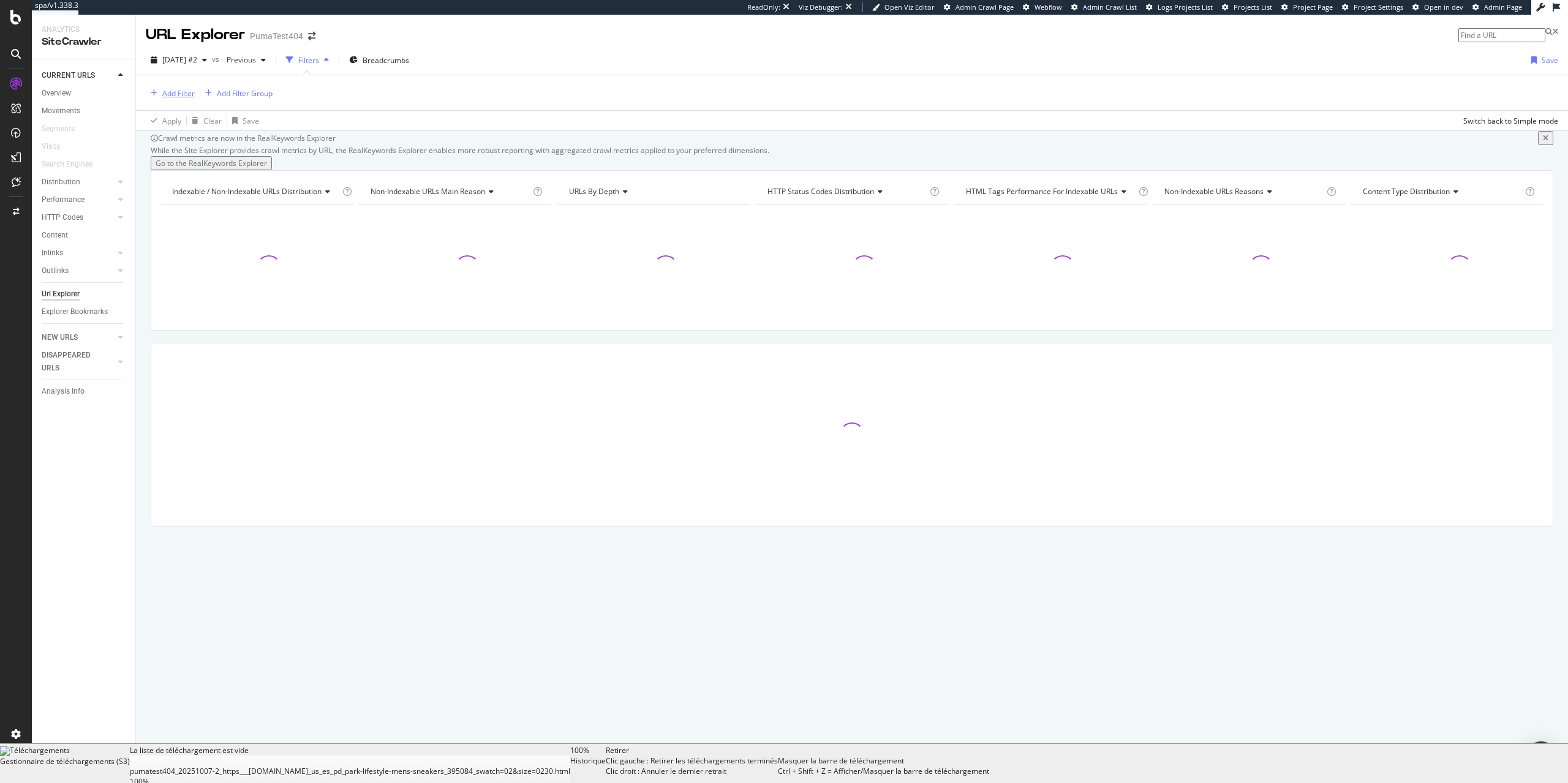
click at [184, 96] on div "Add Filter" at bounding box center [179, 93] width 32 height 10
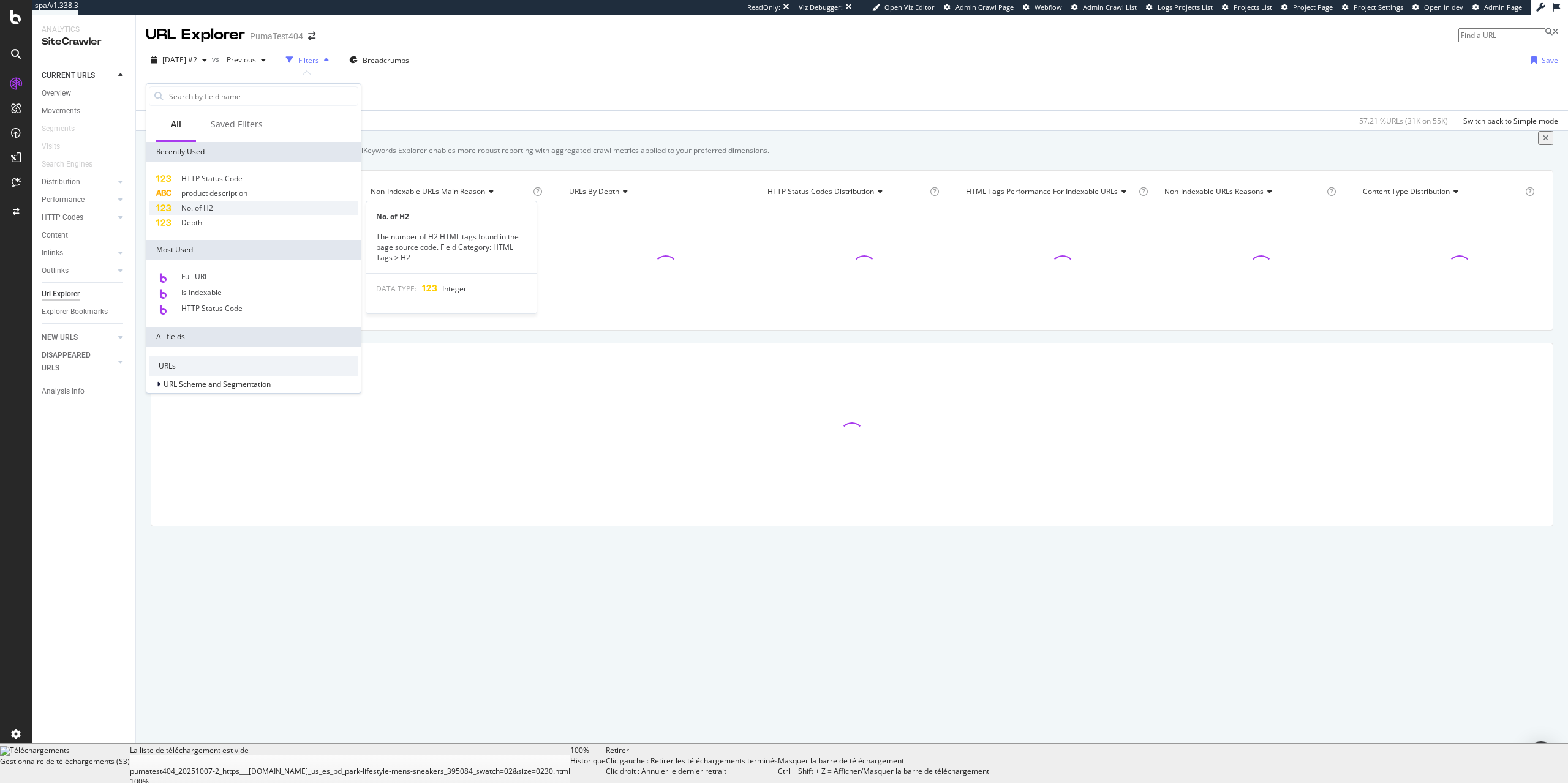
click at [206, 210] on span "No. of H2" at bounding box center [197, 208] width 32 height 10
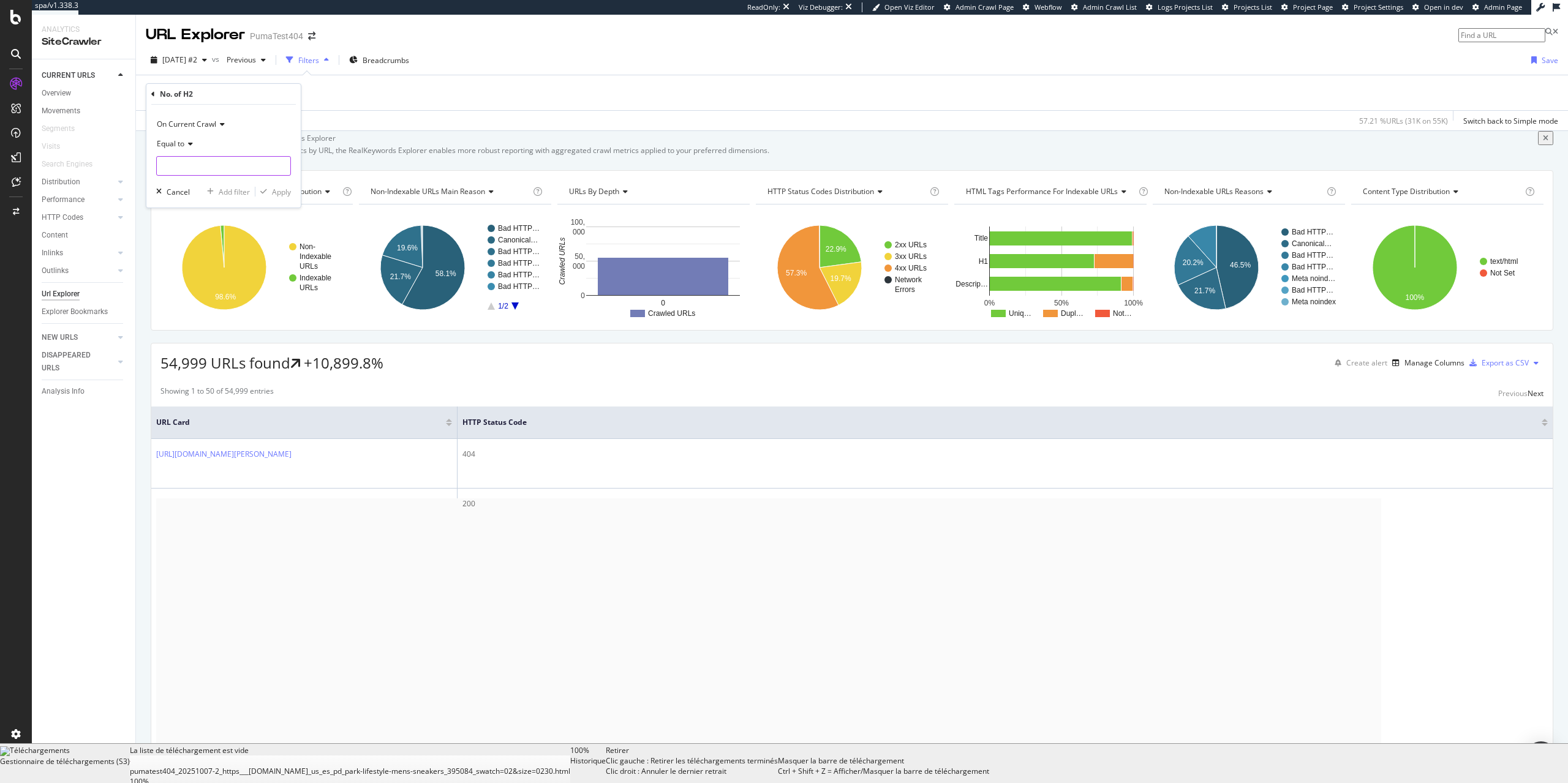
click at [182, 167] on input "number" at bounding box center [224, 166] width 135 height 20
type input "0"
click at [277, 193] on div "Apply" at bounding box center [281, 192] width 19 height 10
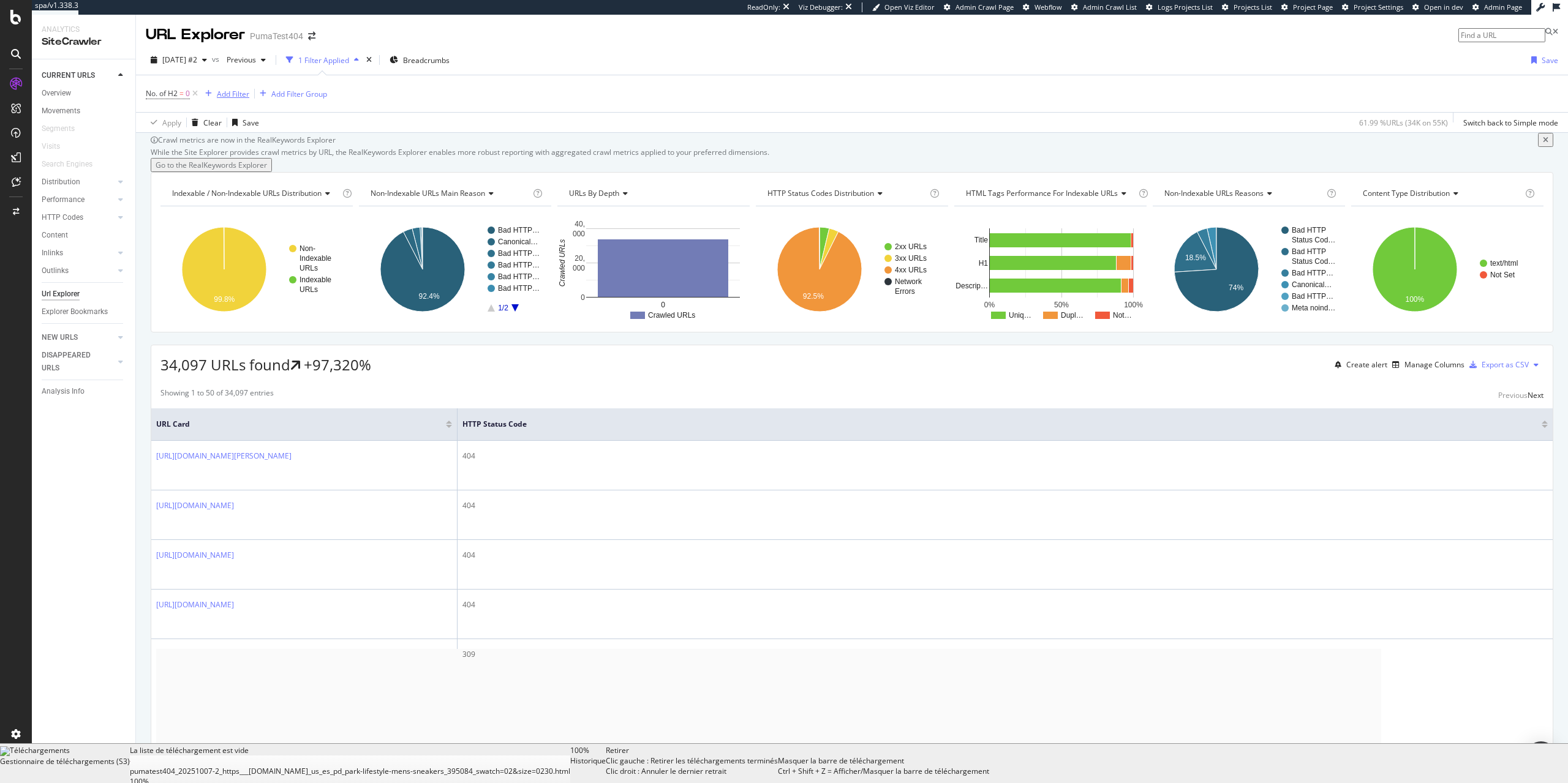
click at [234, 91] on div "Add Filter" at bounding box center [233, 94] width 32 height 10
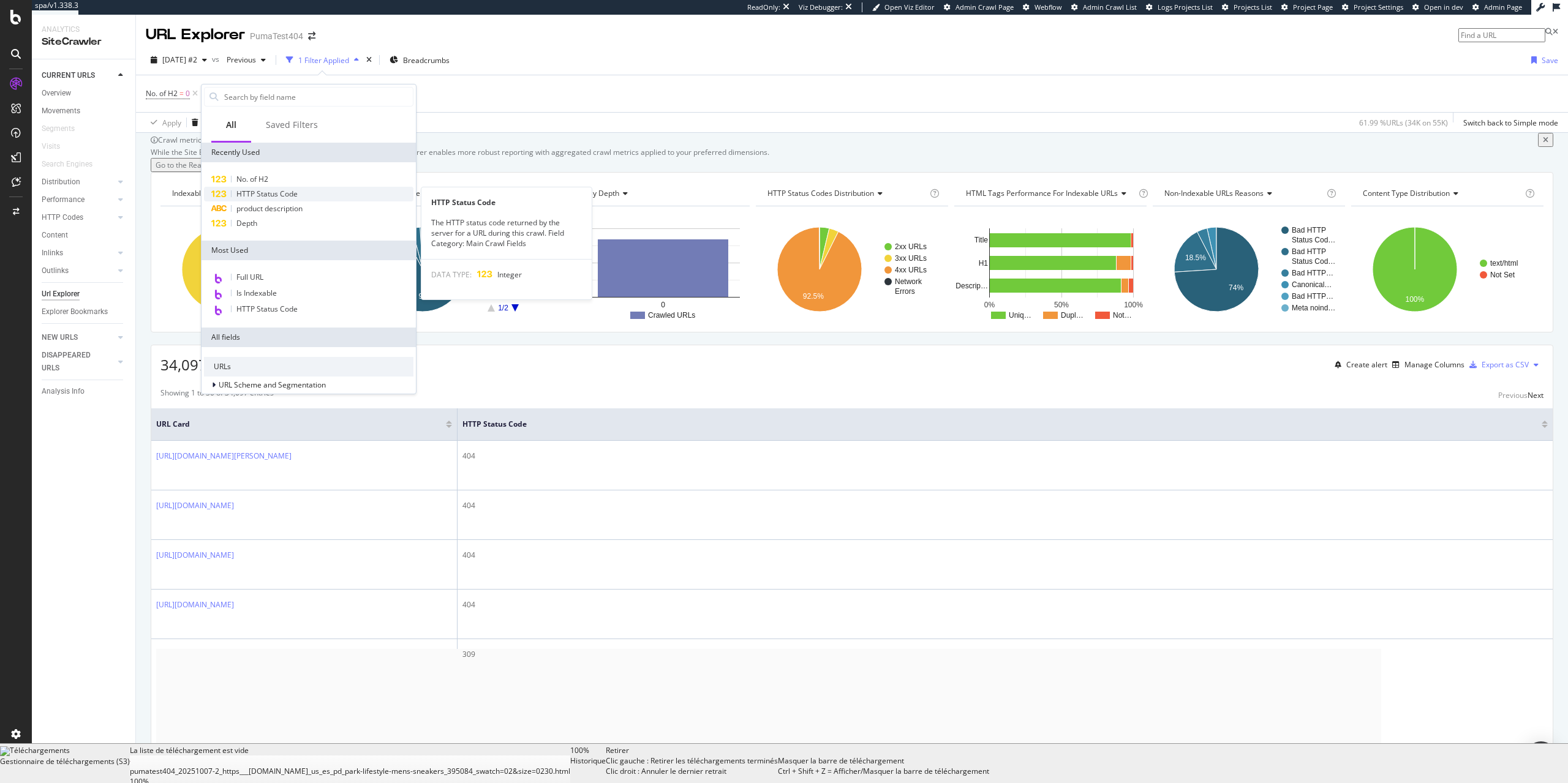
click at [290, 194] on span "HTTP Status Code" at bounding box center [268, 194] width 62 height 10
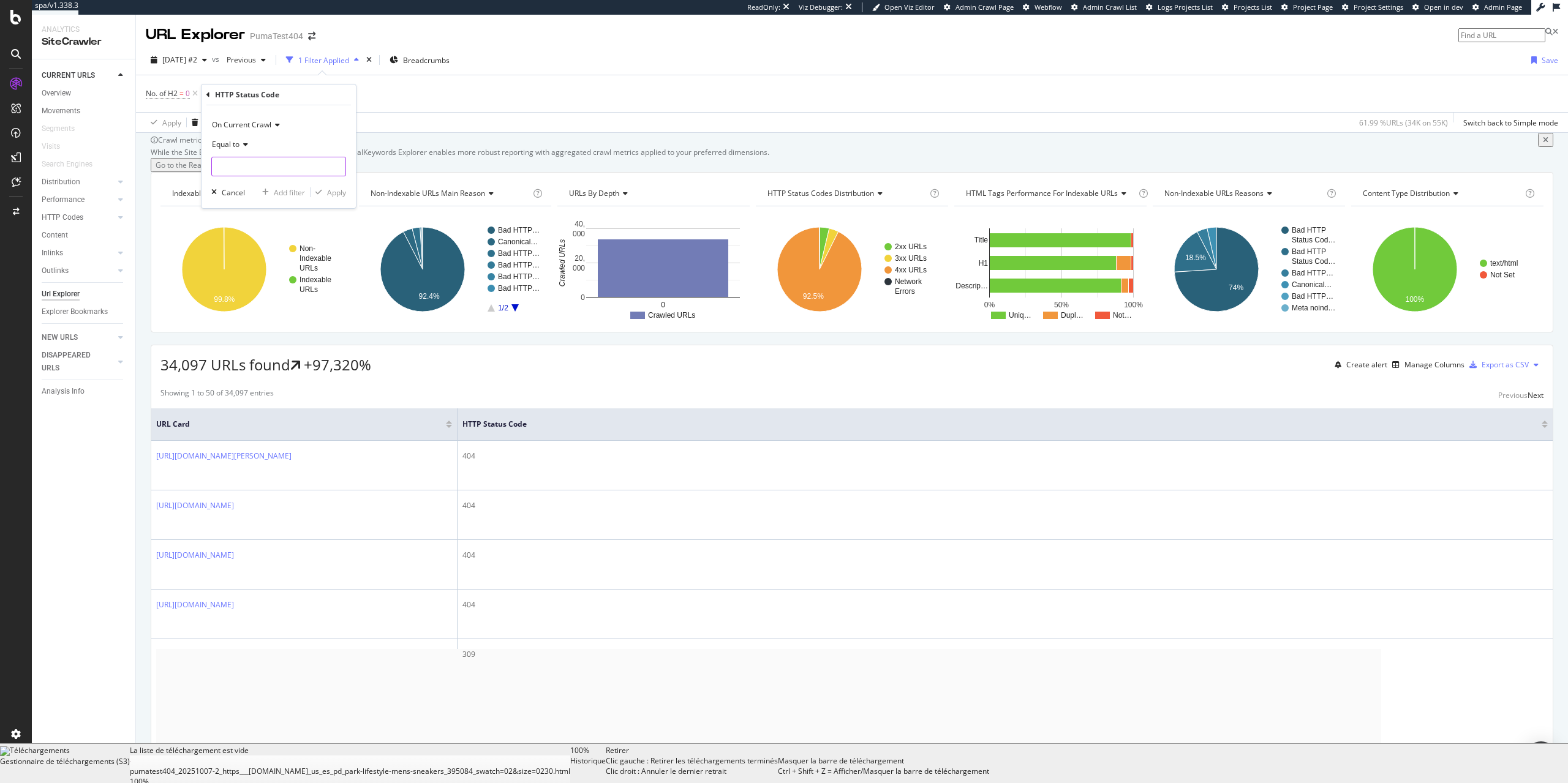
click at [259, 163] on input "number" at bounding box center [279, 166] width 135 height 20
click at [258, 193] on span "200" at bounding box center [257, 196] width 85 height 10
type input "200"
click at [336, 192] on div "Apply" at bounding box center [337, 192] width 19 height 10
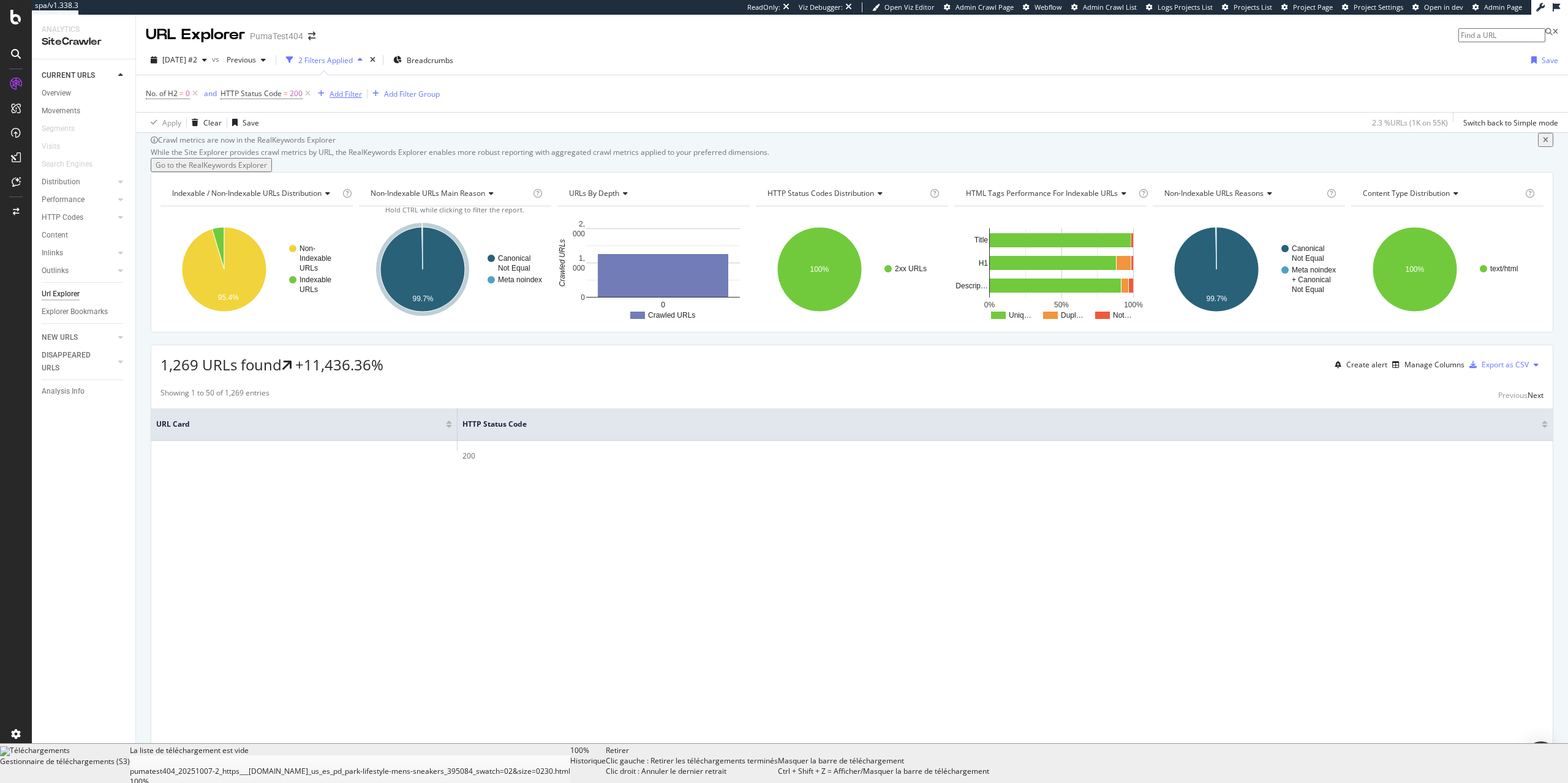
click at [333, 98] on div "Add Filter" at bounding box center [345, 94] width 32 height 10
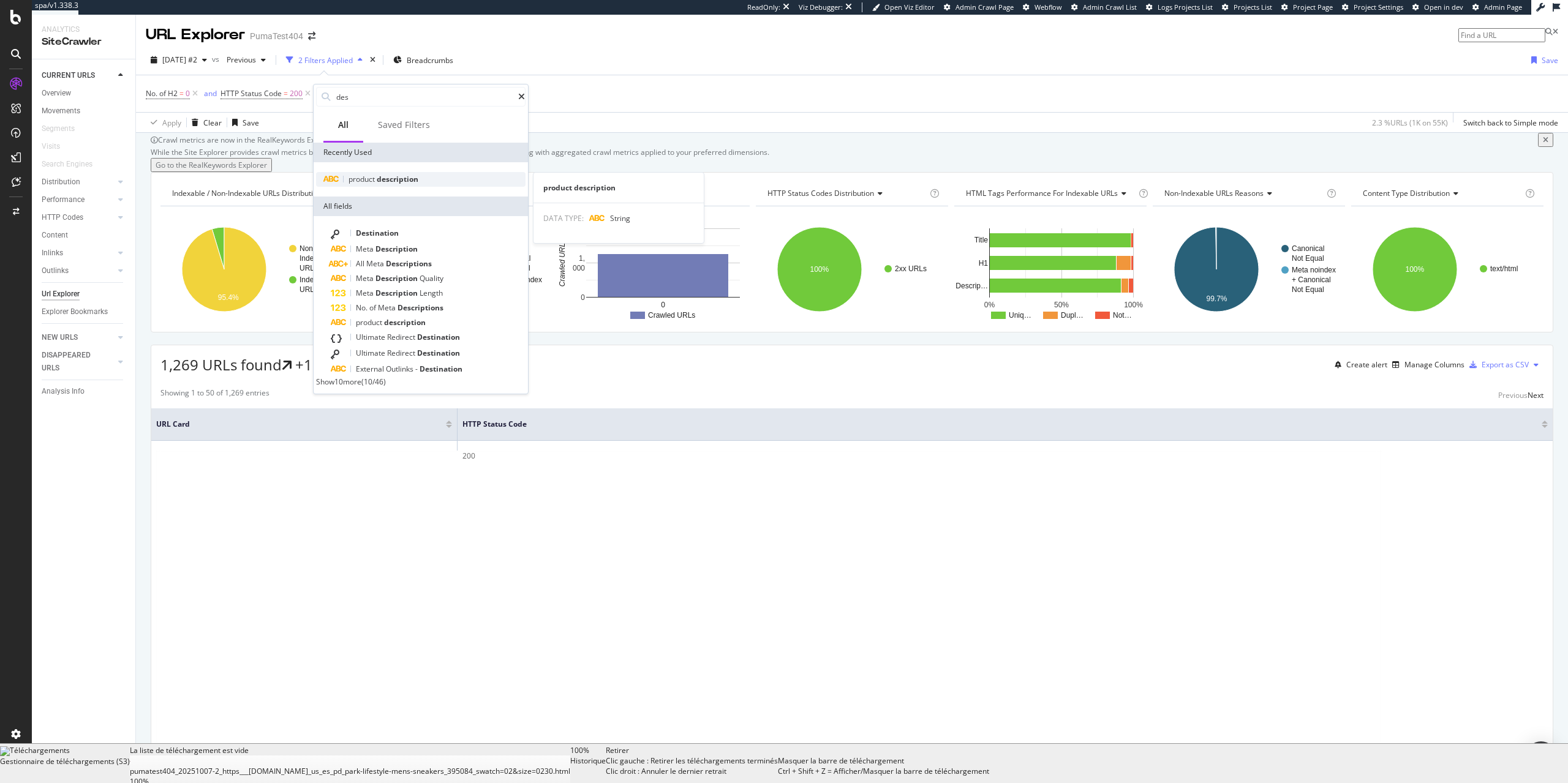
type input "des"
click at [374, 180] on span "product" at bounding box center [363, 179] width 28 height 10
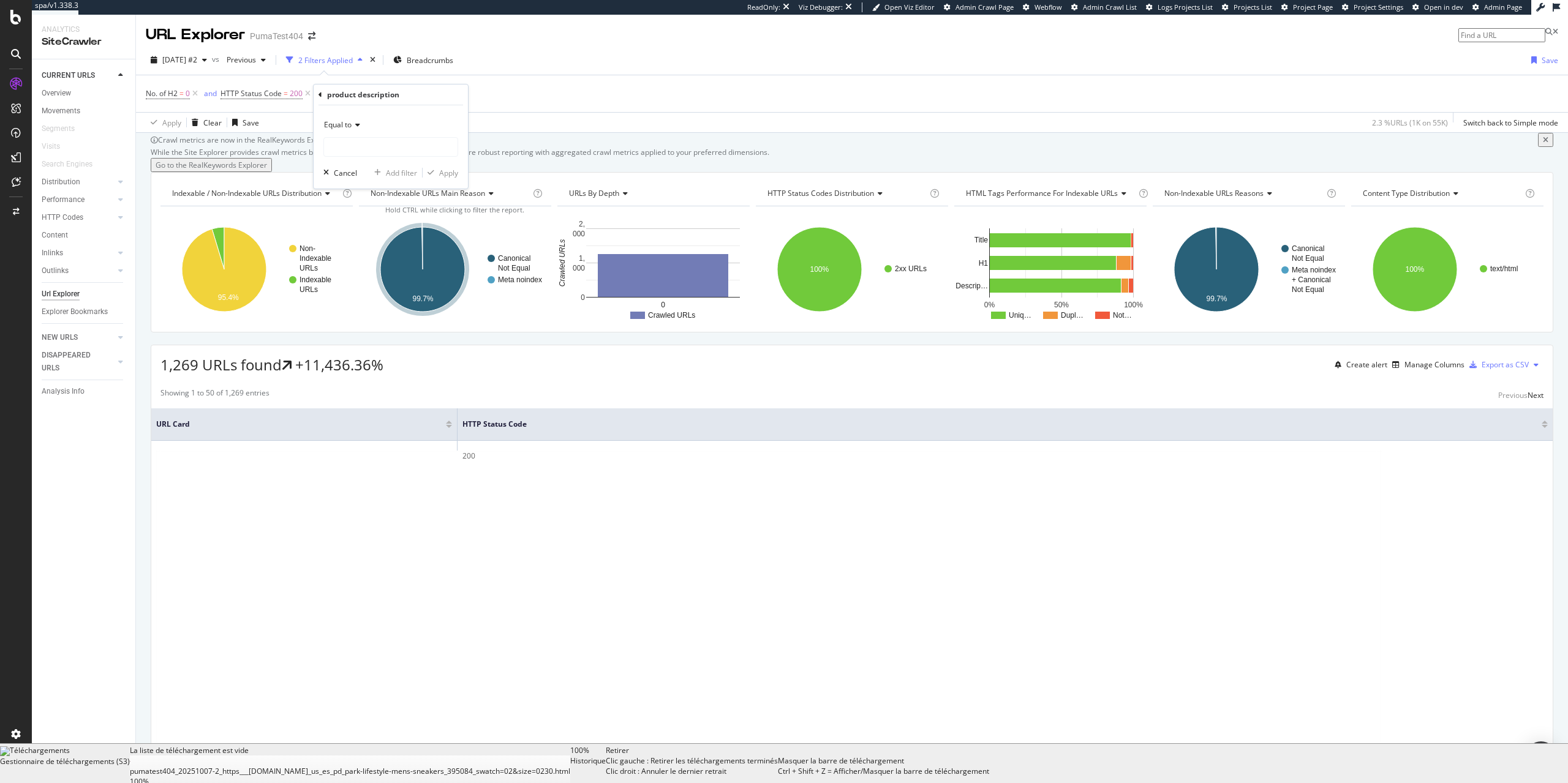
click at [350, 130] on span "Equal to" at bounding box center [338, 125] width 27 height 10
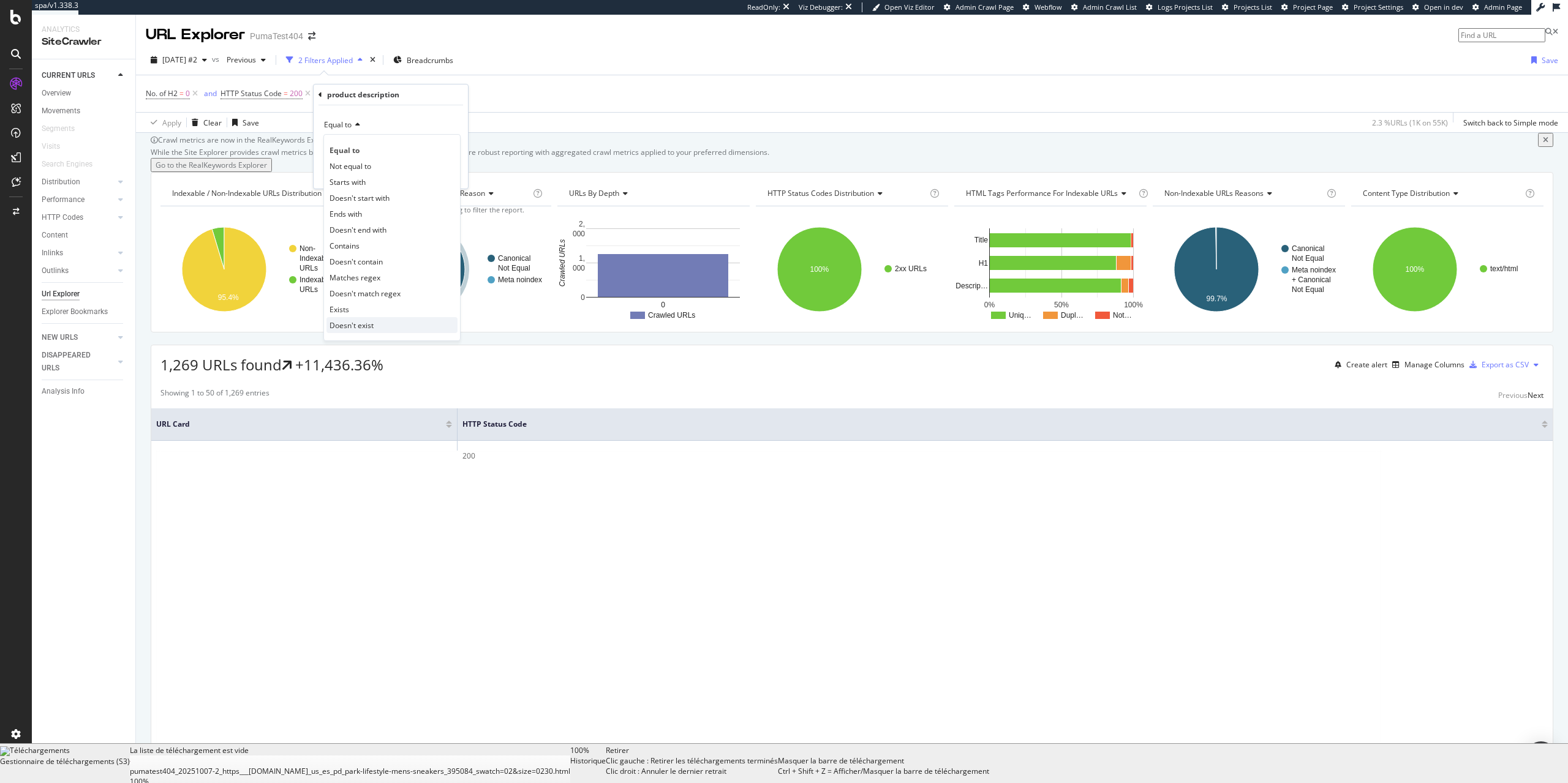
click at [346, 328] on span "Doesn't exist" at bounding box center [351, 326] width 44 height 10
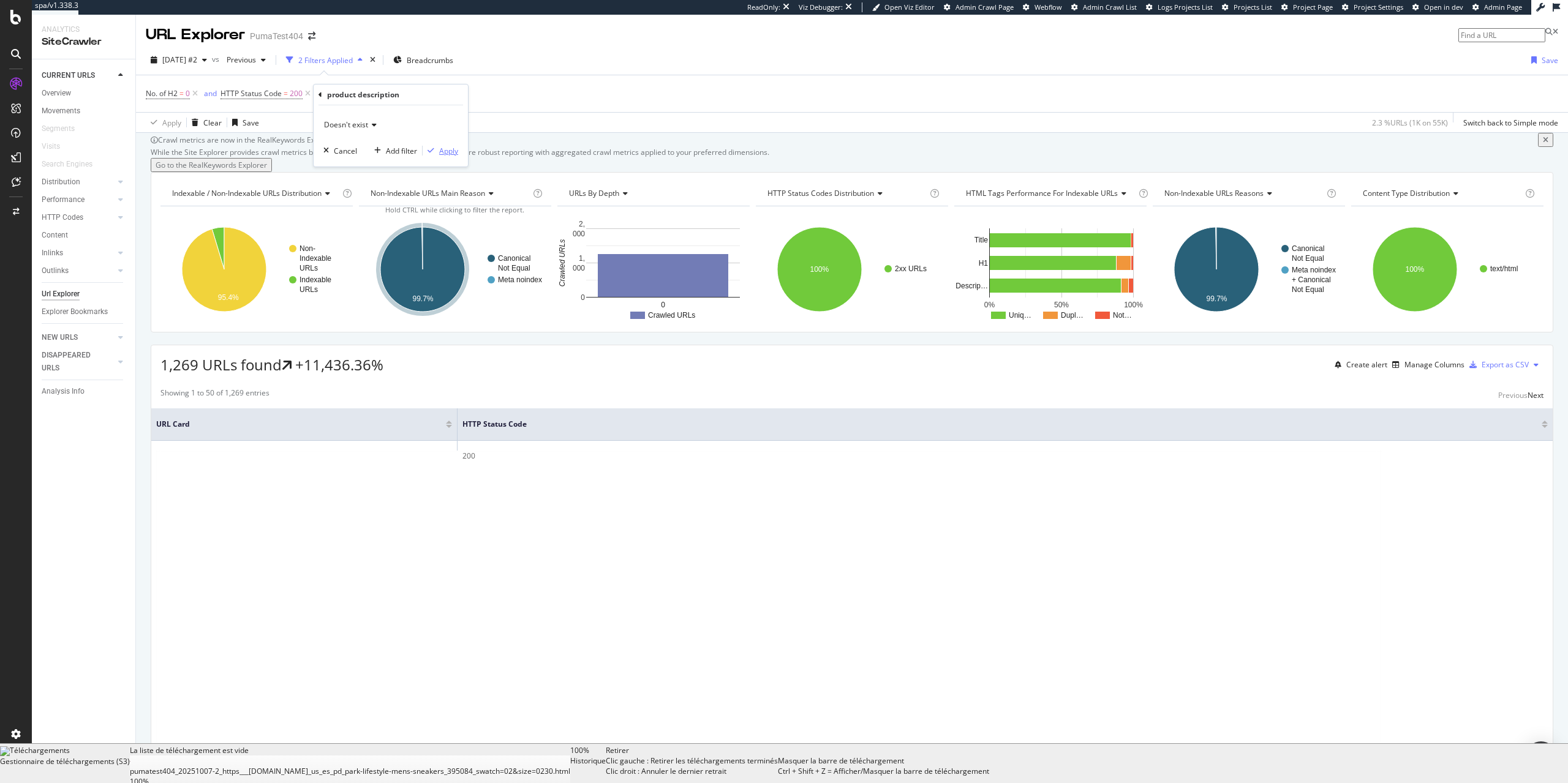
click at [442, 150] on div "Apply" at bounding box center [449, 151] width 19 height 10
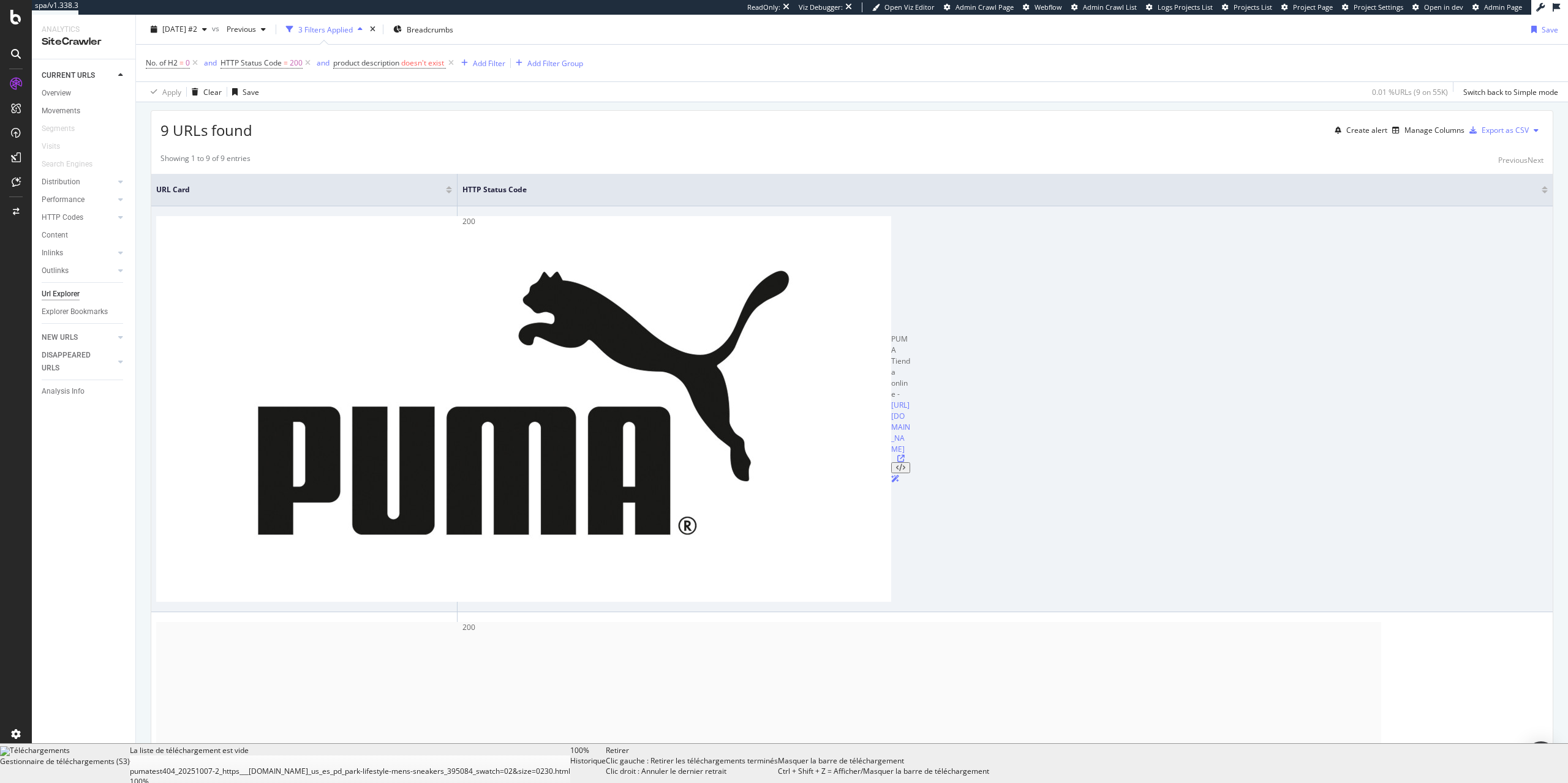
scroll to position [256, 0]
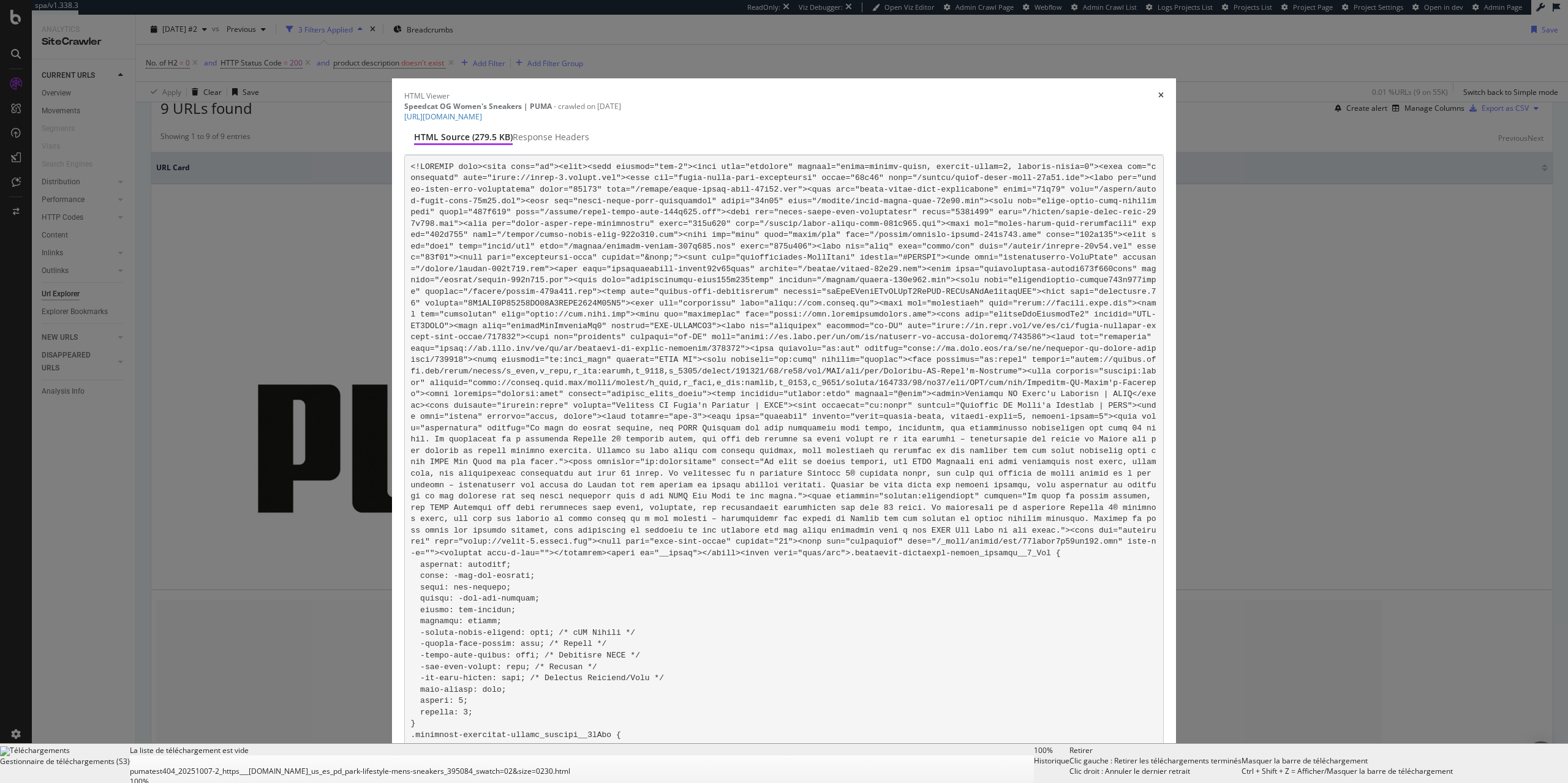
click at [1158, 91] on div "times" at bounding box center [1161, 96] width 5 height 10
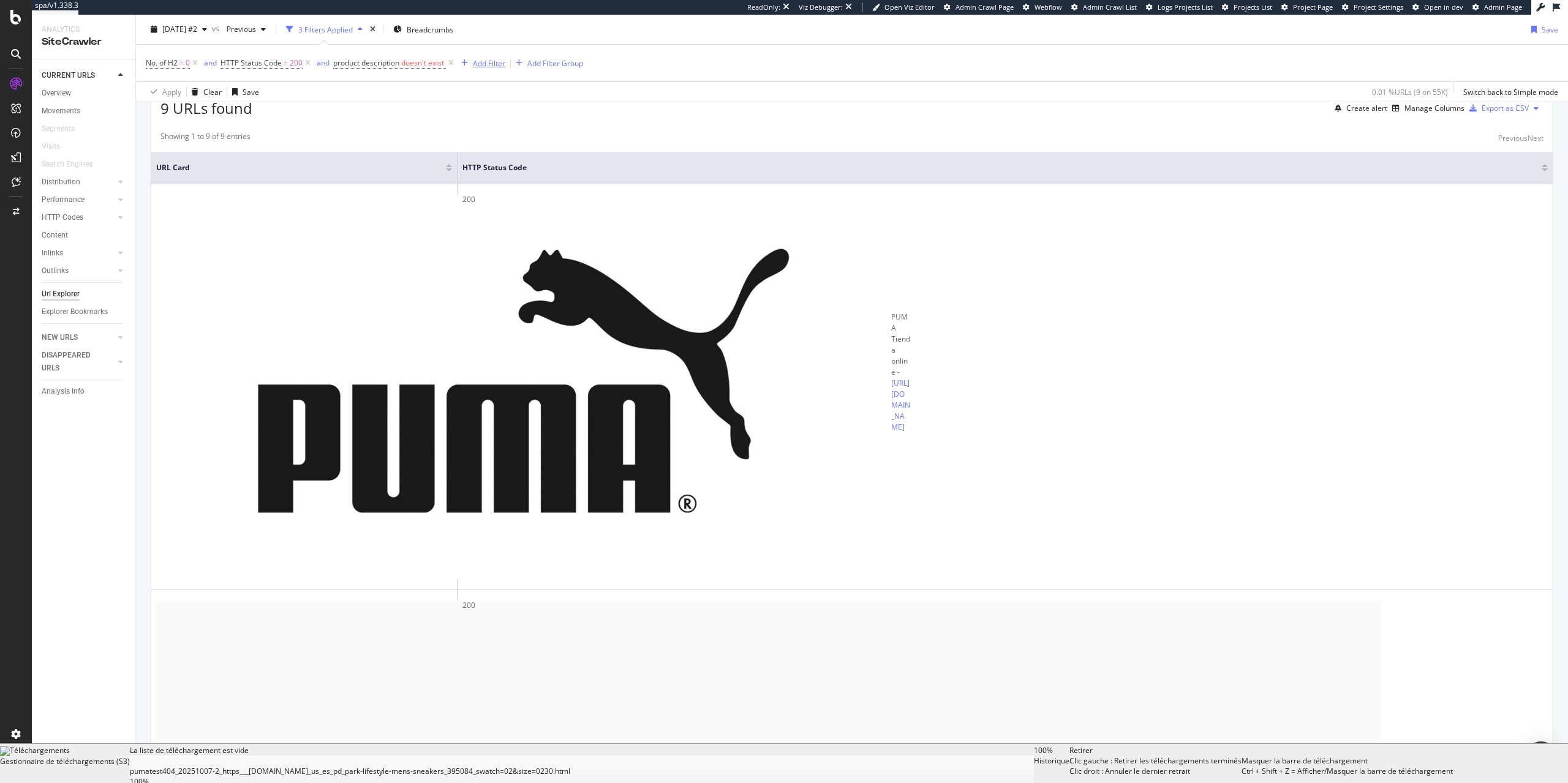
click at [492, 64] on div "Add Filter" at bounding box center [489, 62] width 32 height 10
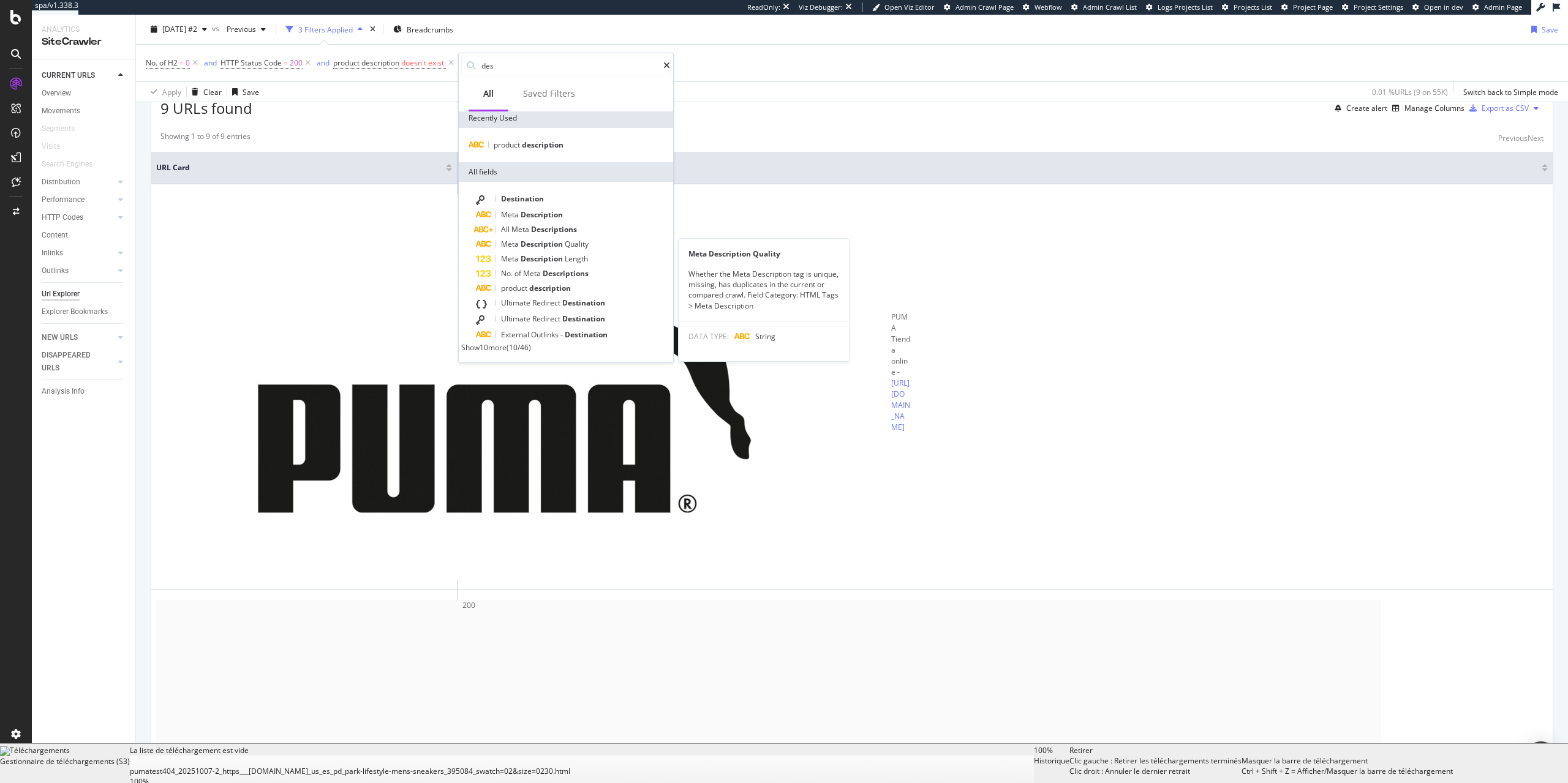
scroll to position [8, 0]
click at [506, 350] on span "Show 10 more" at bounding box center [483, 347] width 45 height 10
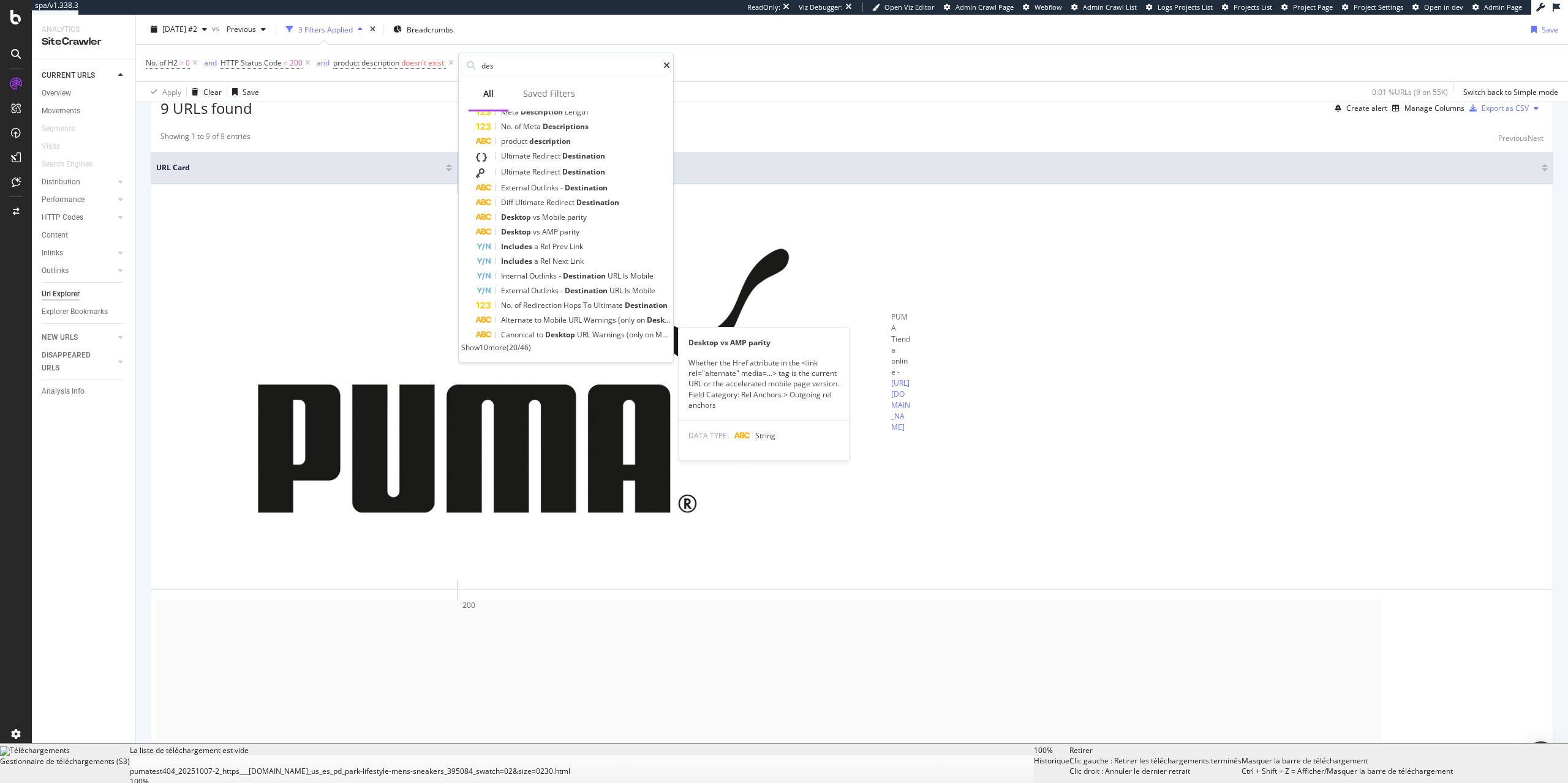
scroll to position [0, 0]
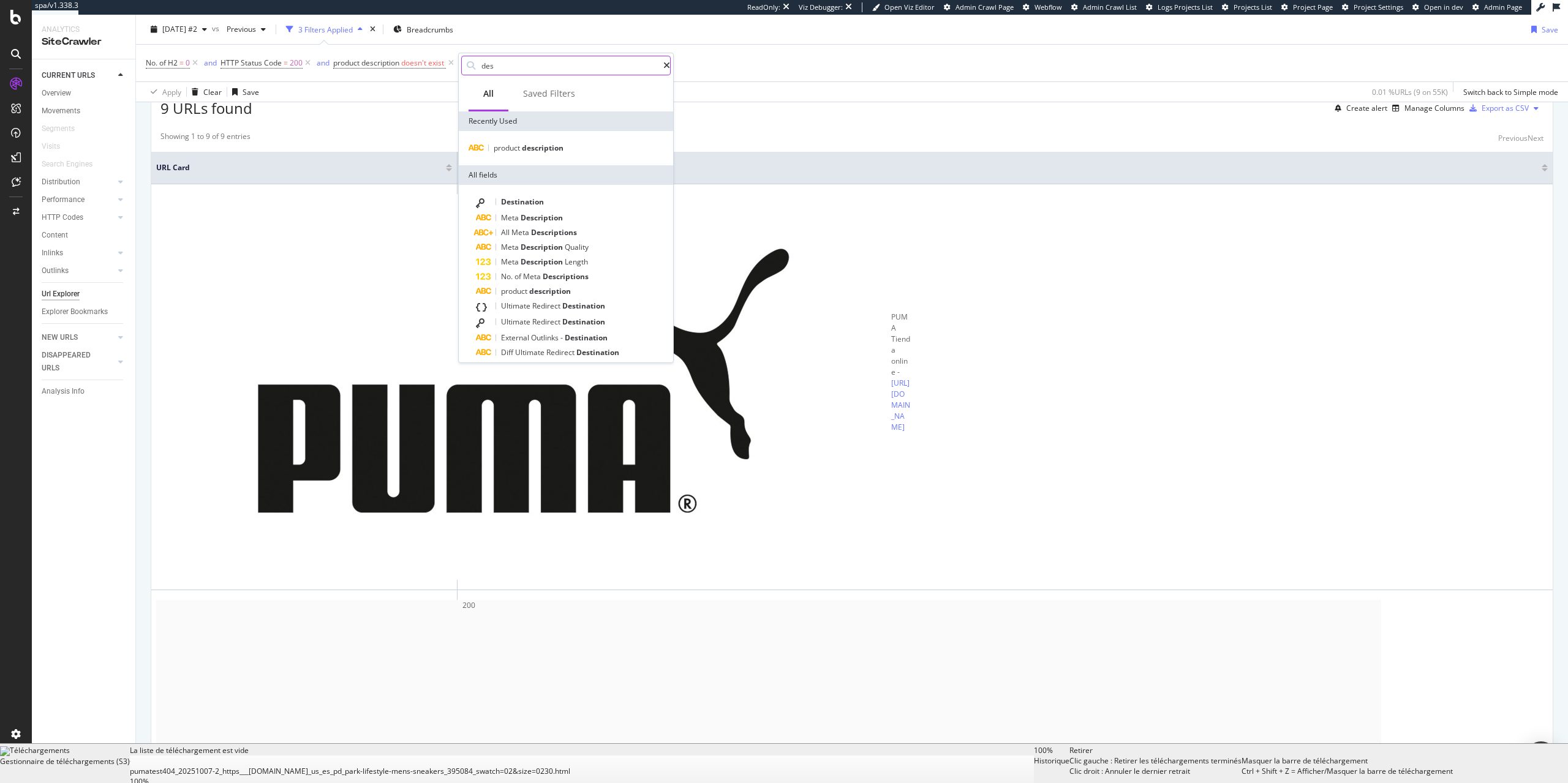
click at [577, 74] on input "des" at bounding box center [572, 65] width 183 height 18
click at [663, 68] on div at bounding box center [667, 66] width 7 height 9
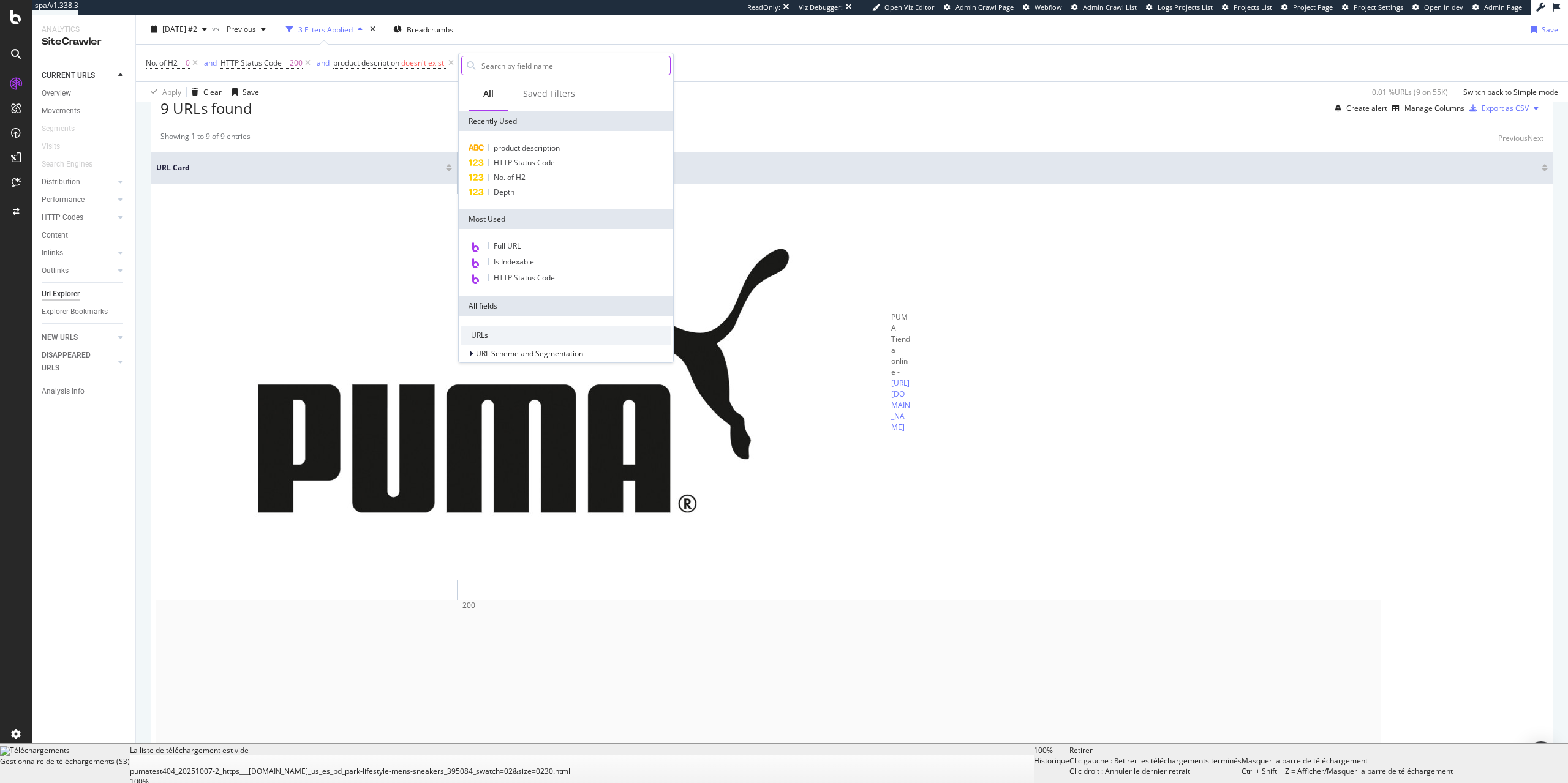
scroll to position [264, 0]
click at [537, 301] on div "HTML Extract" at bounding box center [565, 305] width 209 height 17
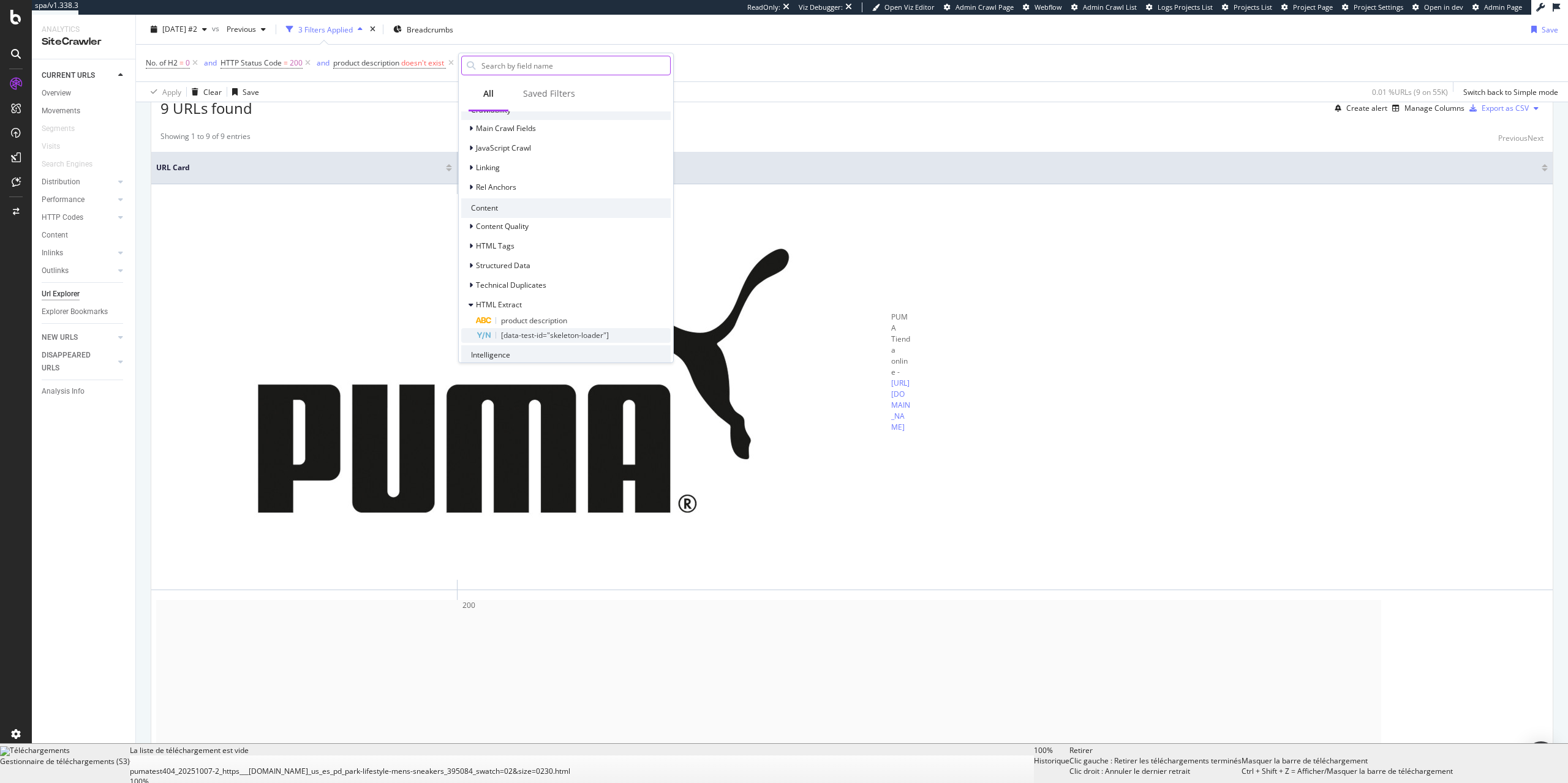
click at [554, 336] on span "[data-test-id="skeleton-loader"]" at bounding box center [555, 335] width 108 height 10
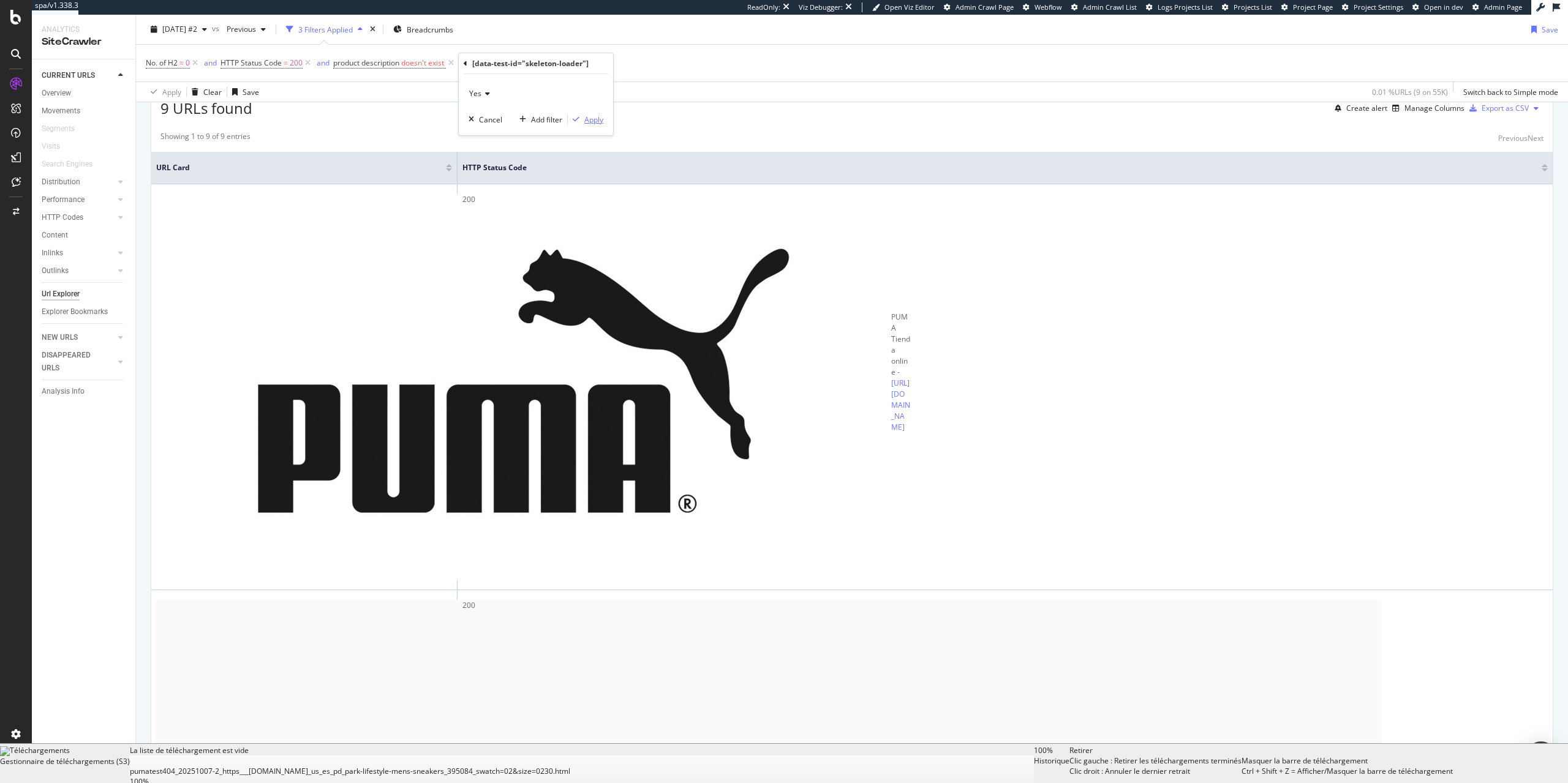
click at [594, 119] on div "Apply" at bounding box center [593, 120] width 19 height 10
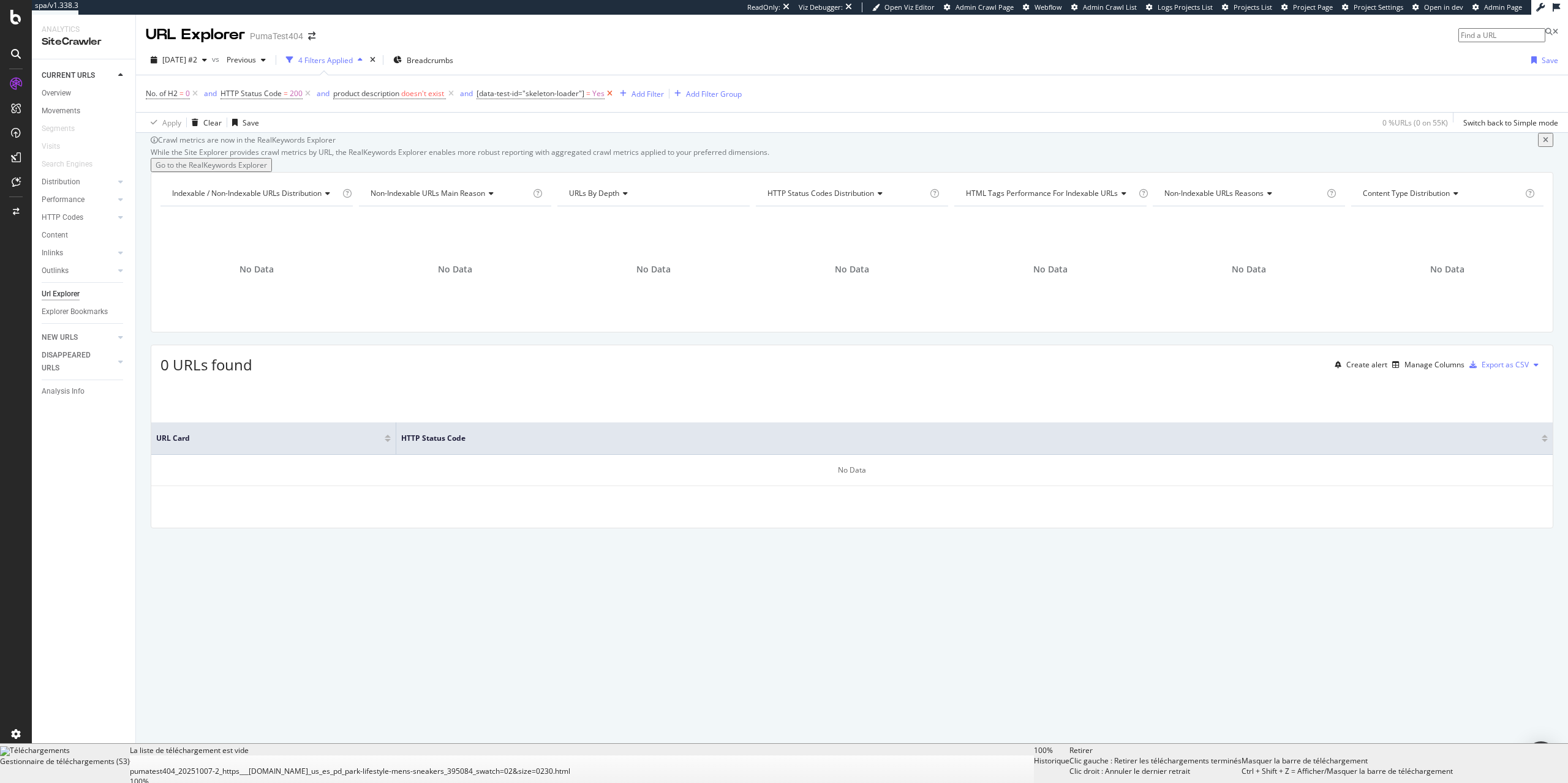
click at [614, 93] on icon at bounding box center [610, 93] width 10 height 12
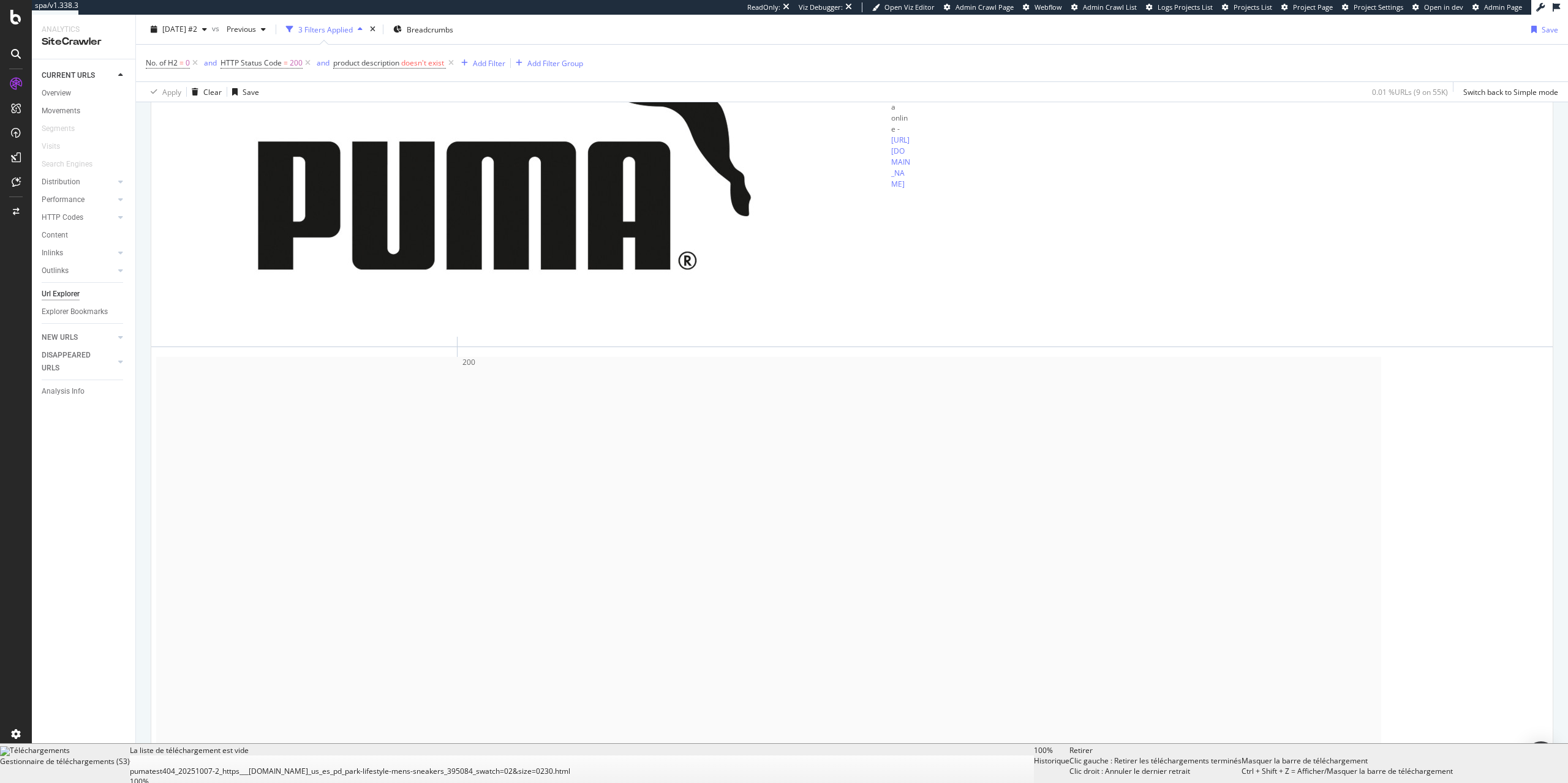
scroll to position [580, 0]
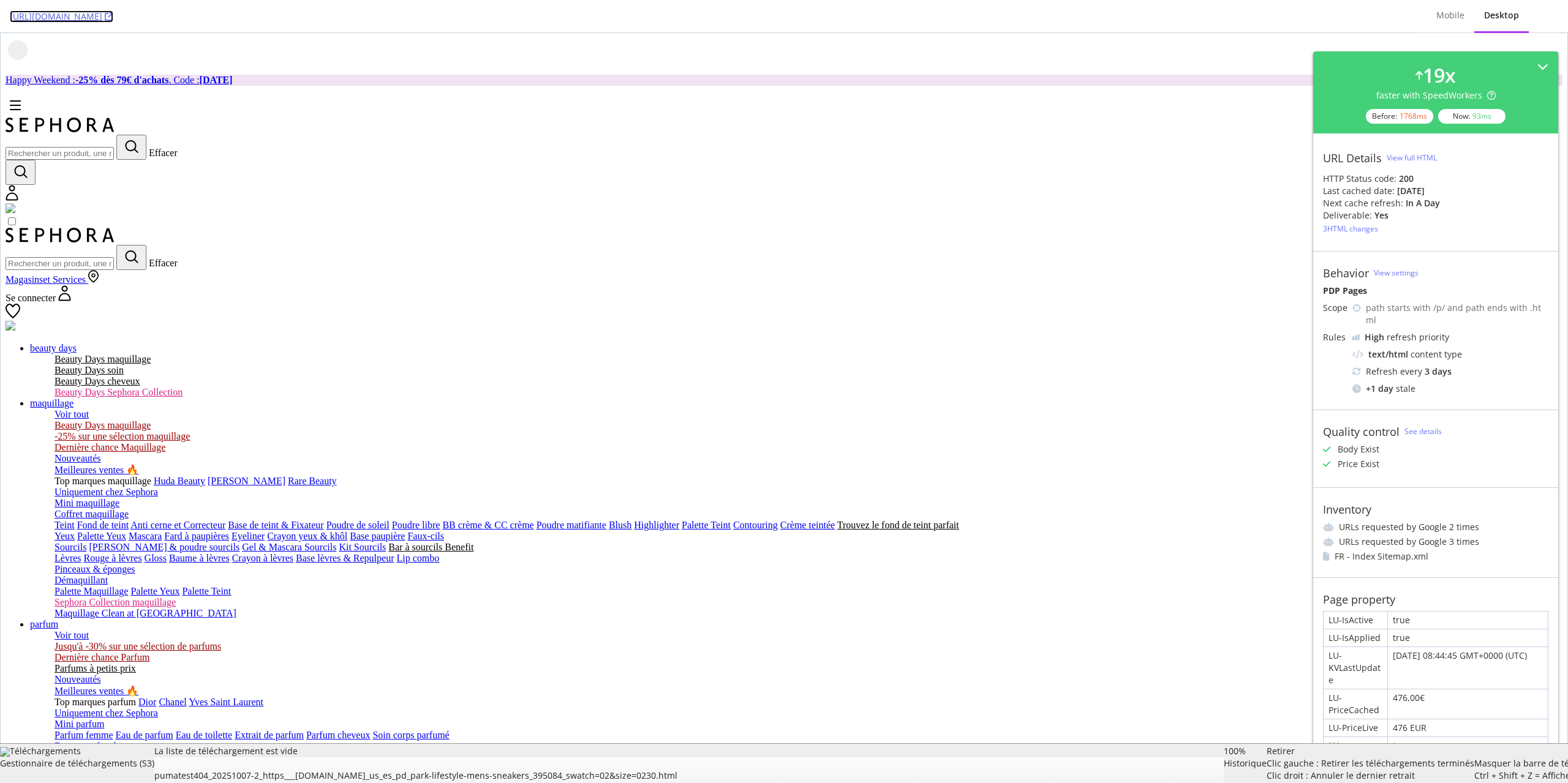
click at [114, 18] on icon at bounding box center [109, 16] width 9 height 9
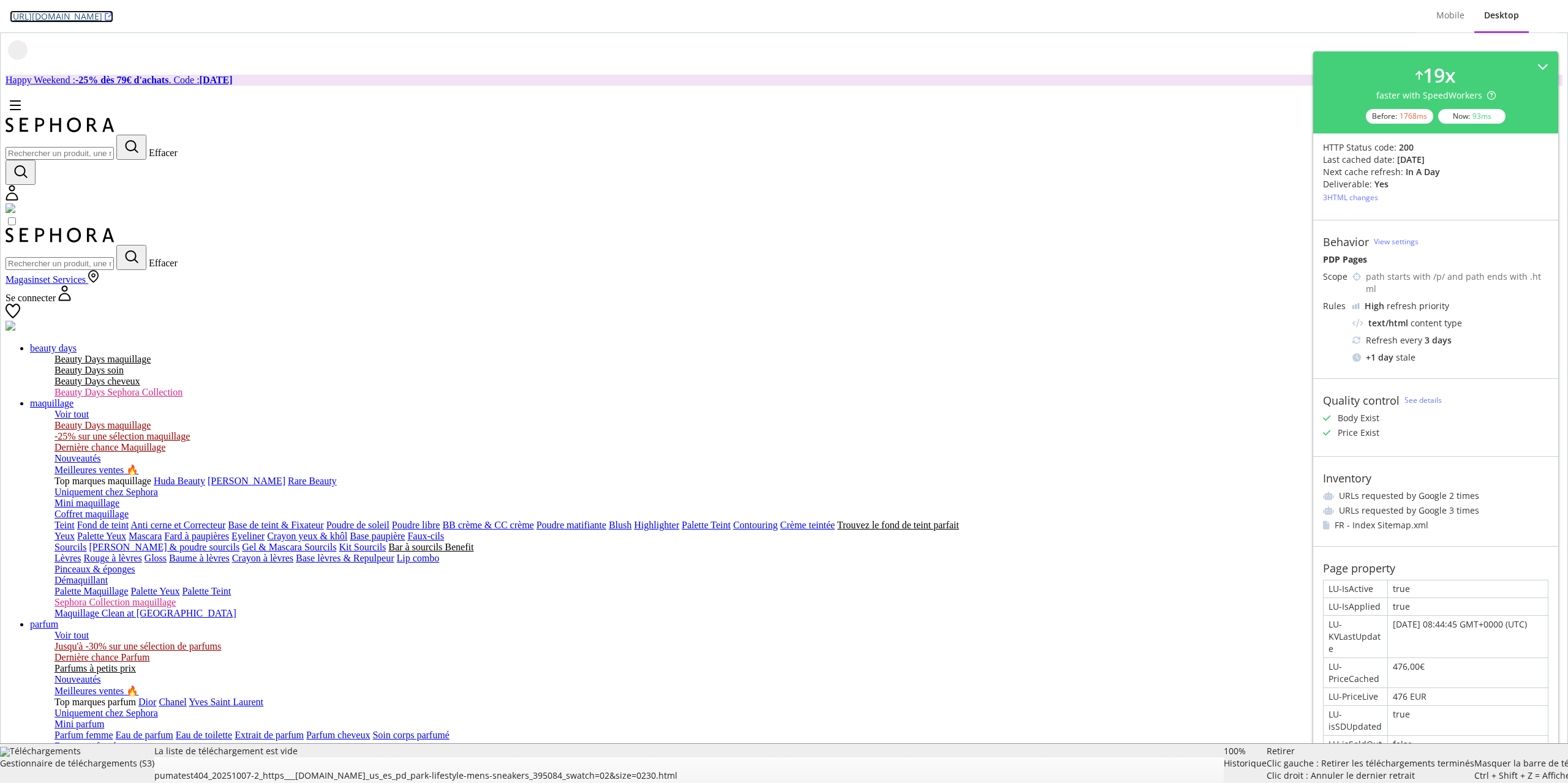
scroll to position [44, 0]
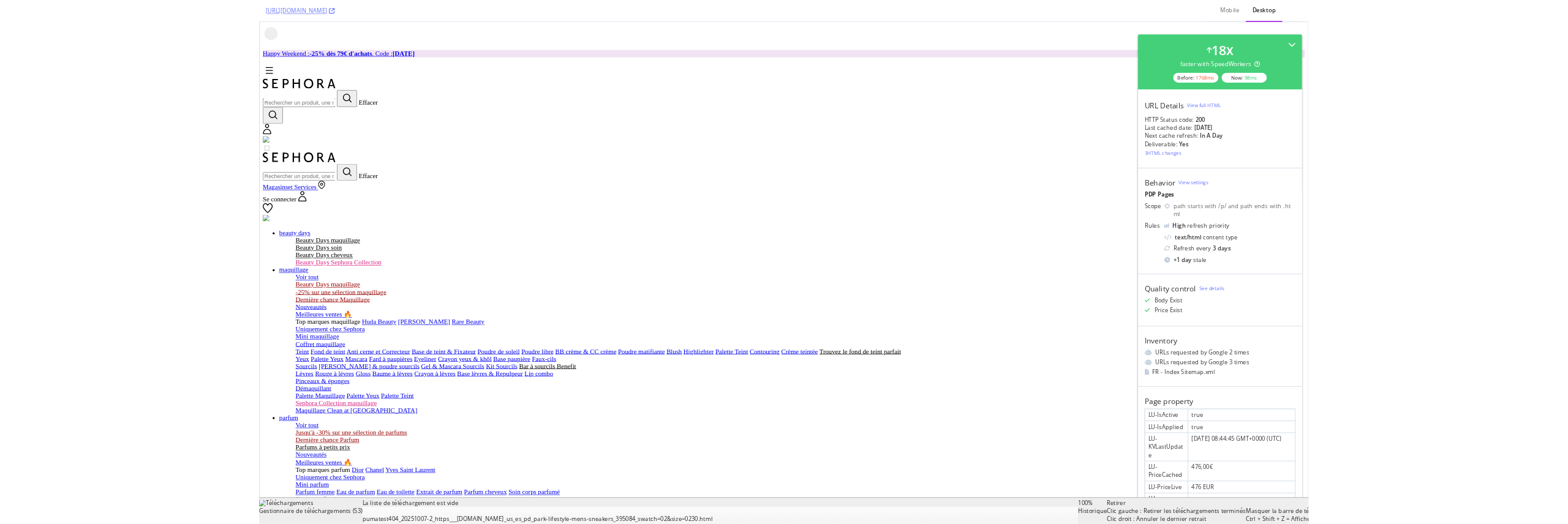
scroll to position [44, 0]
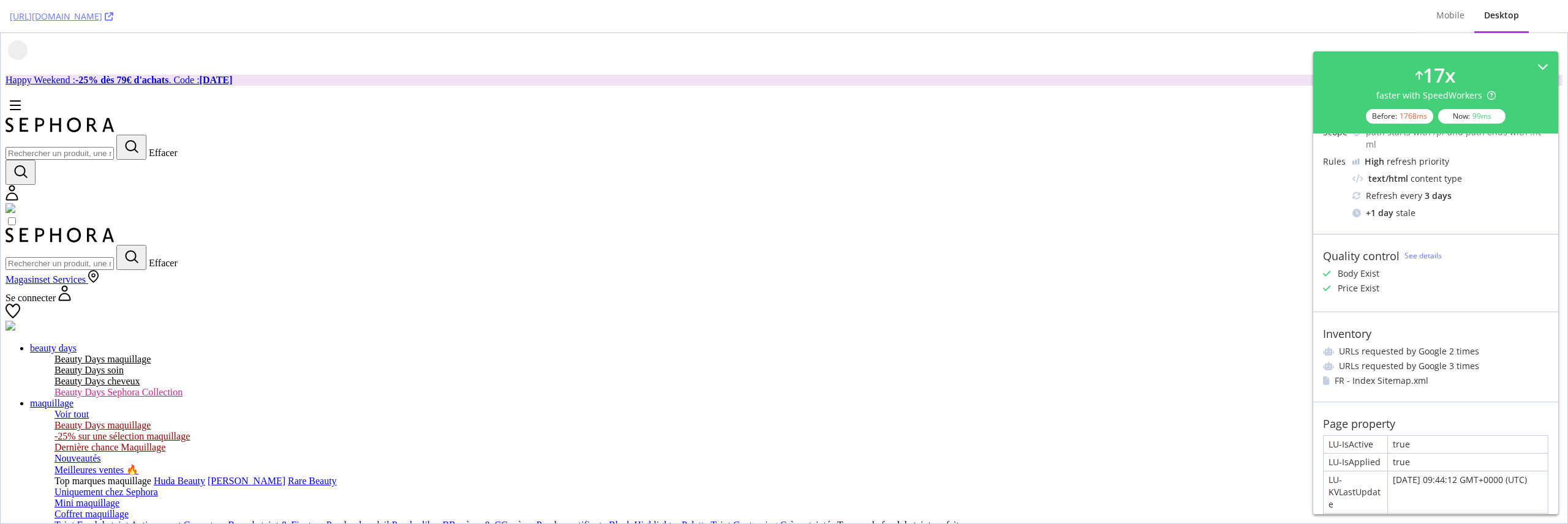
scroll to position [303, 0]
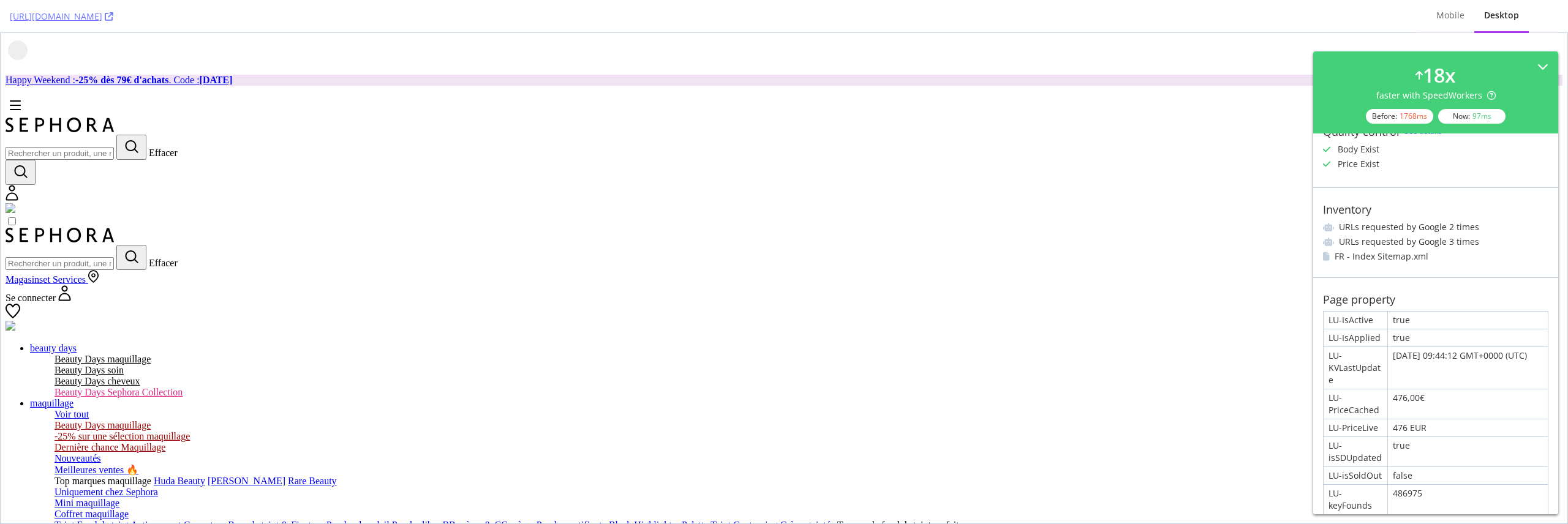
scroll to position [303, 0]
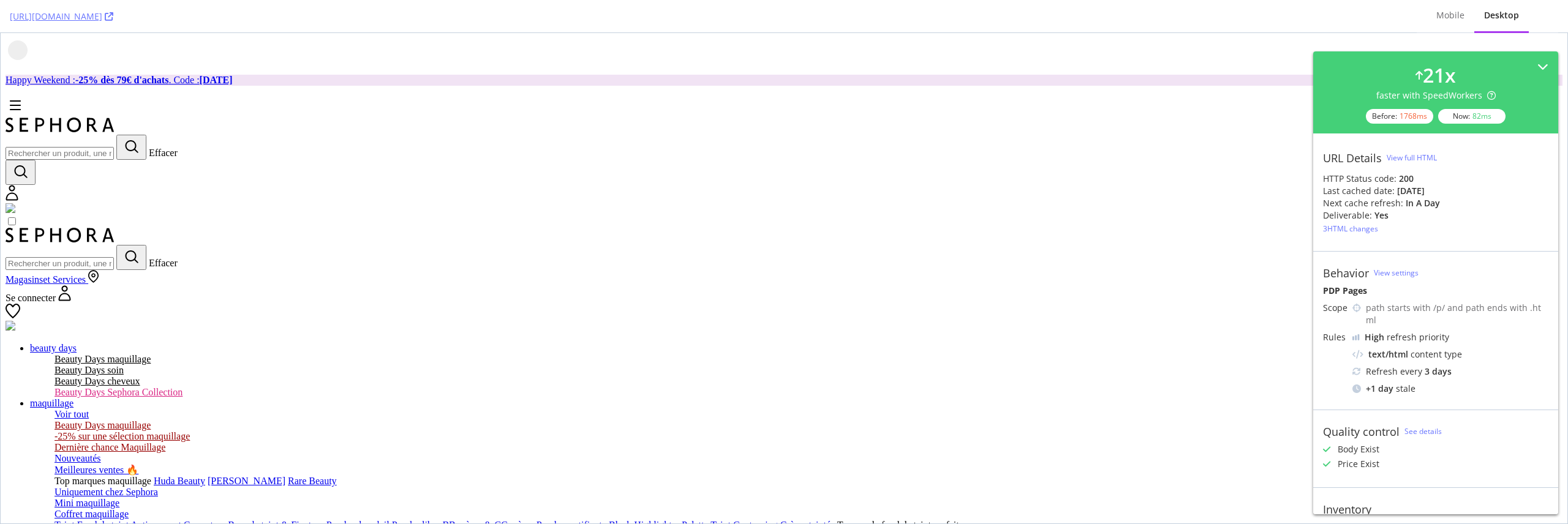
scroll to position [280, 0]
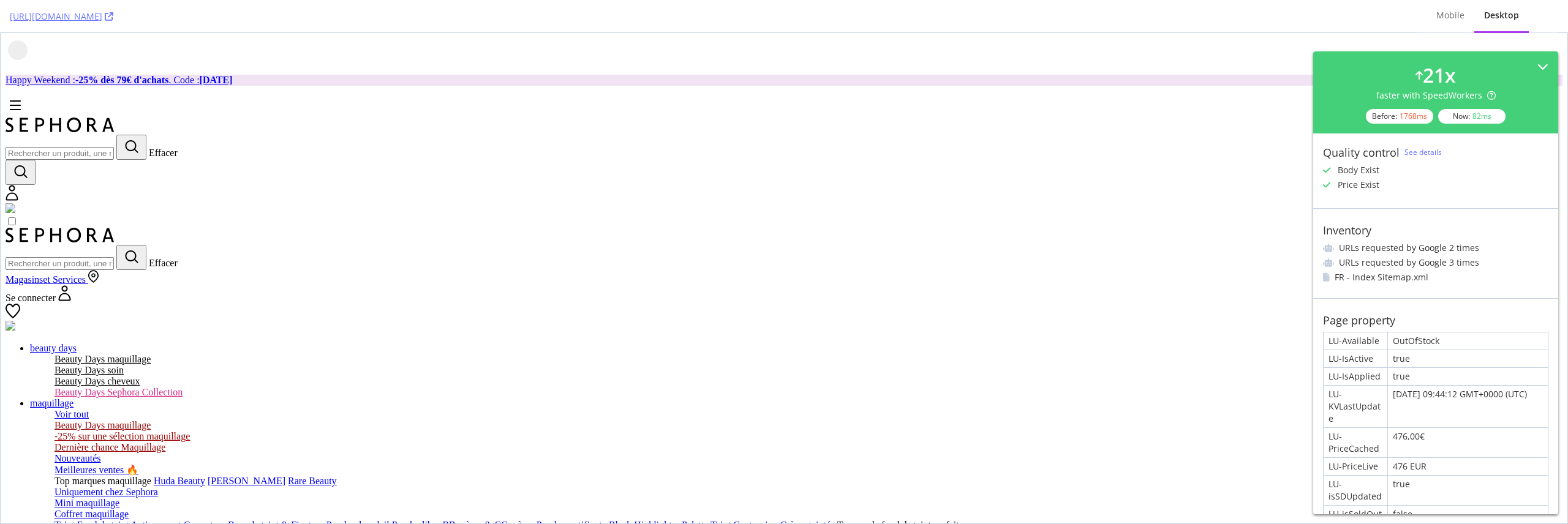
click at [1421, 333] on div "OutOfStock" at bounding box center [1467, 341] width 160 height 17
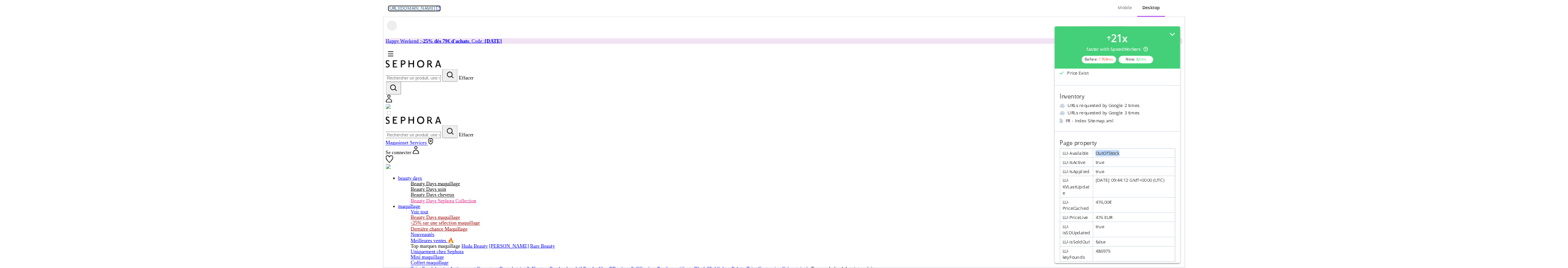
scroll to position [251, 0]
